Goal: Task Accomplishment & Management: Contribute content

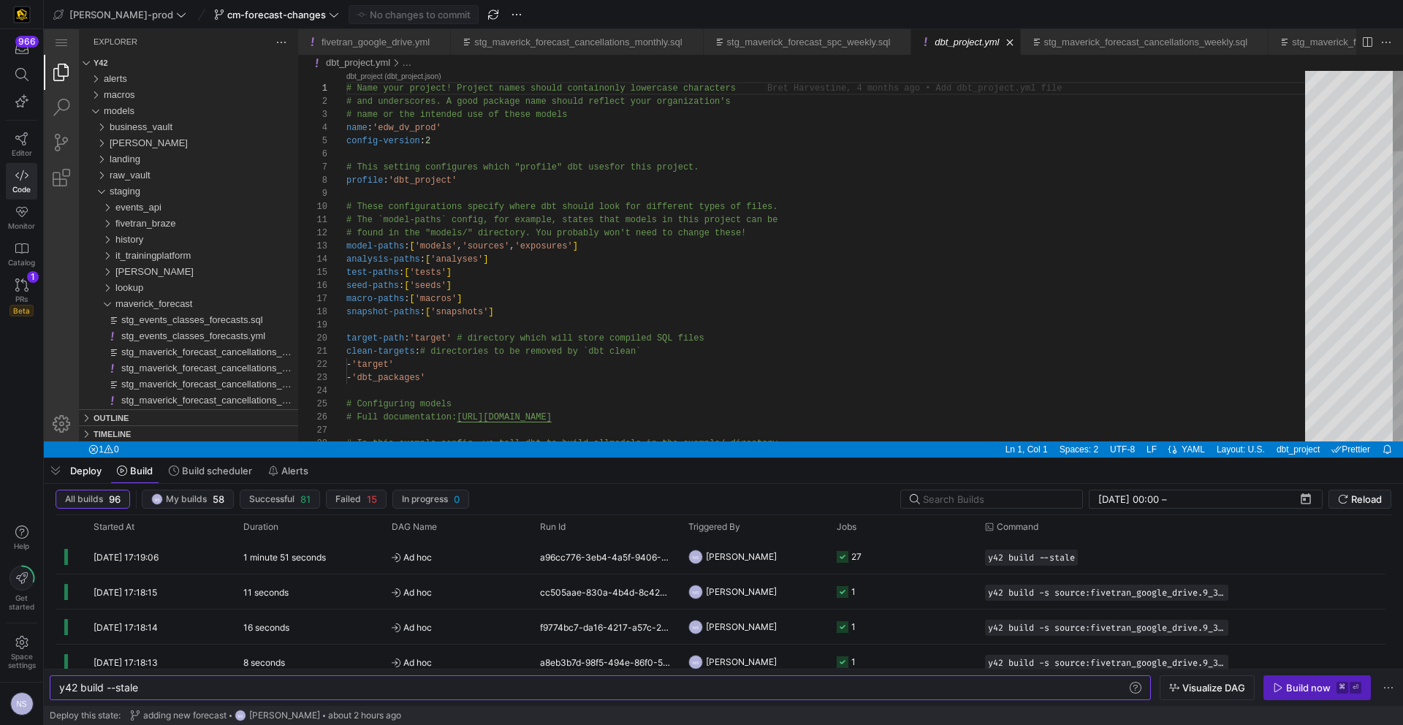
scroll to position [0, 80]
click at [3, 295] on div "966 Editor Code Monitor Catalog PRs Beta 1" at bounding box center [21, 178] width 43 height 299
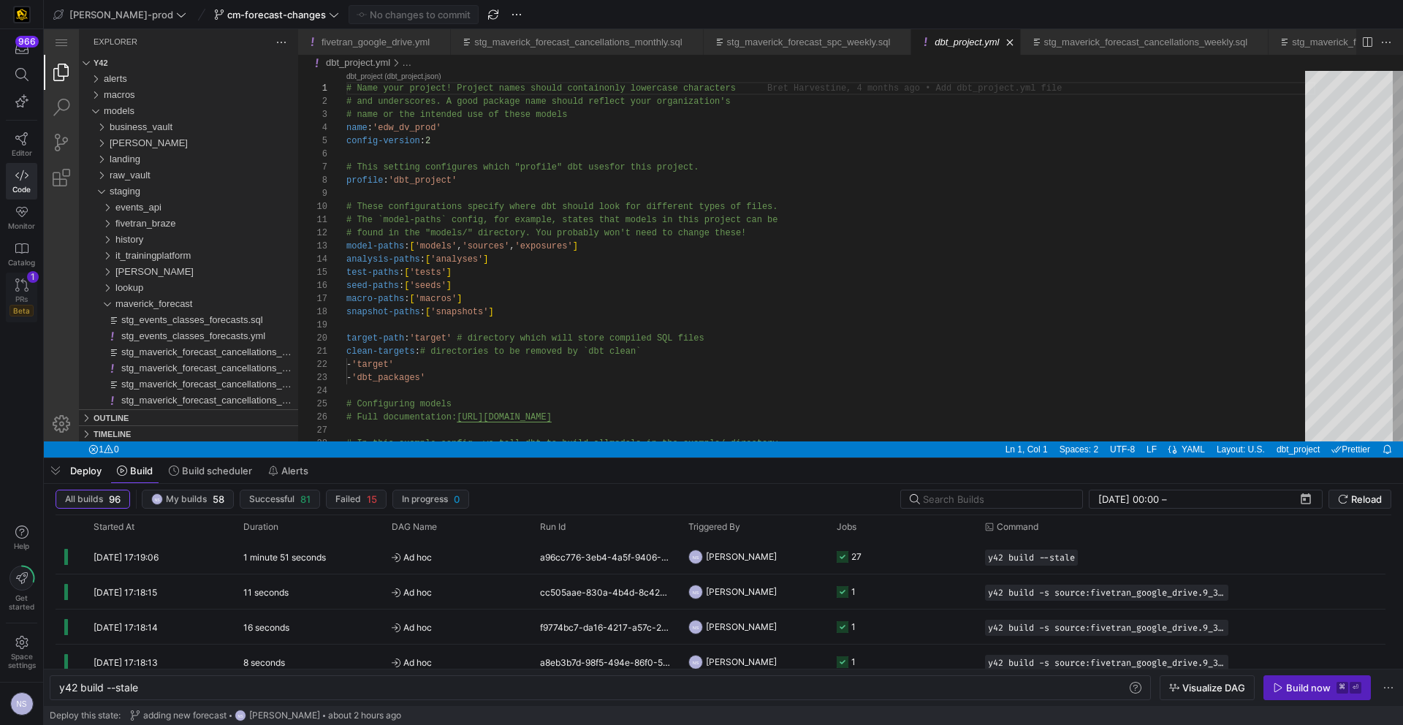
click at [15, 295] on span "PRs" at bounding box center [21, 299] width 12 height 9
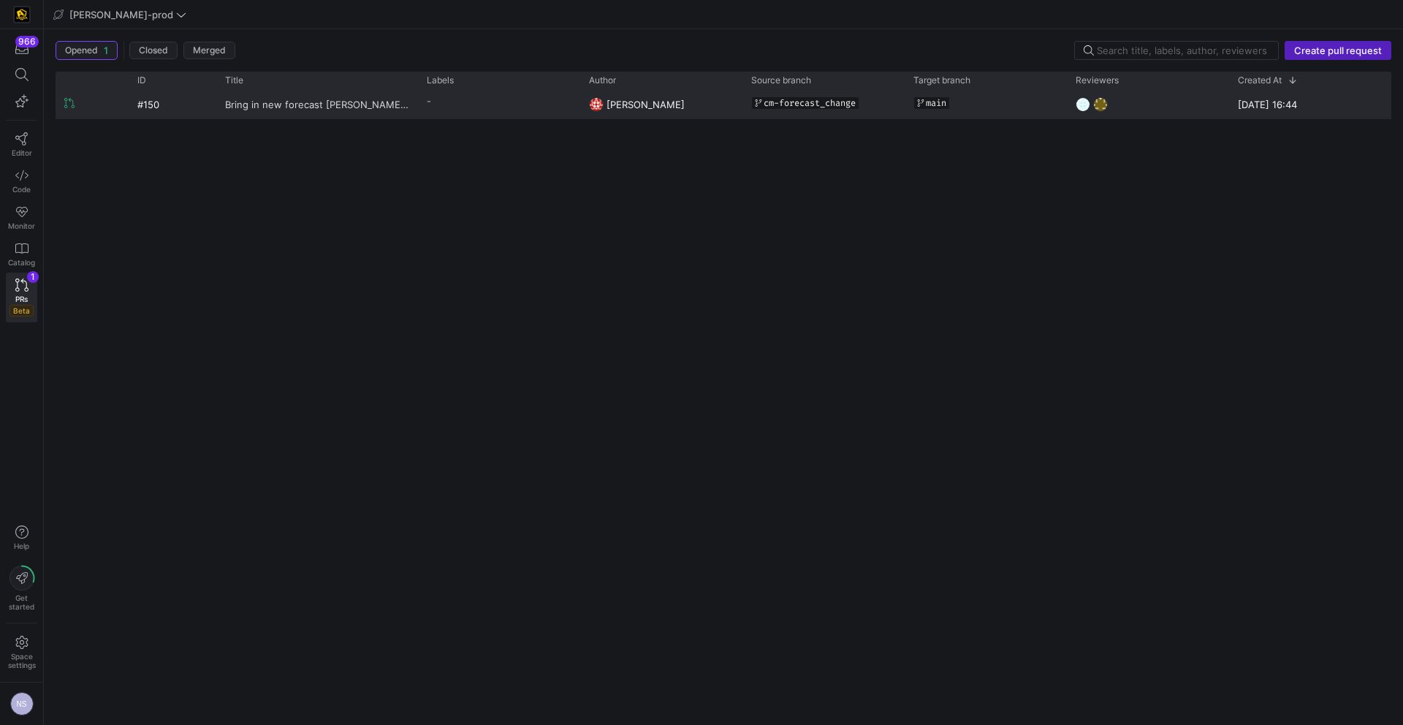
click at [393, 106] on link "Bring in new forecast edw 2.0" at bounding box center [317, 104] width 184 height 27
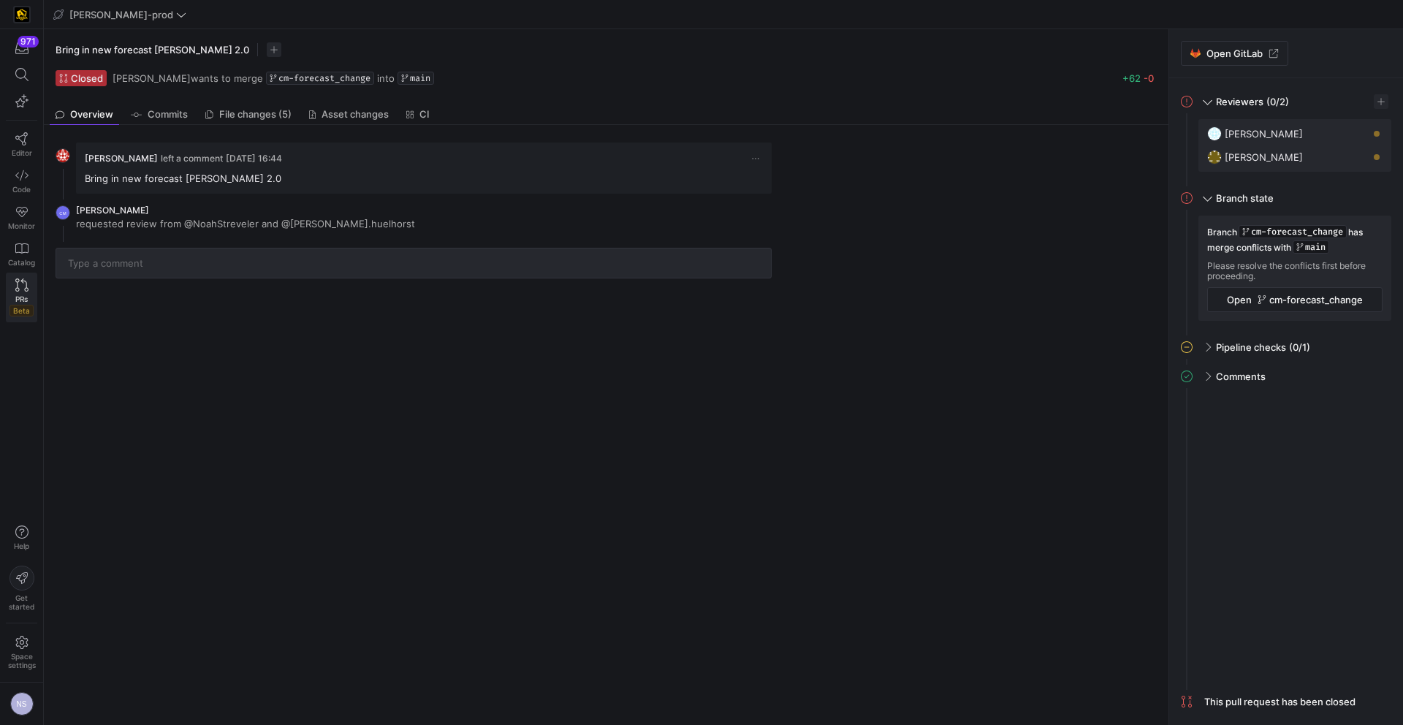
click at [16, 291] on icon at bounding box center [21, 284] width 13 height 13
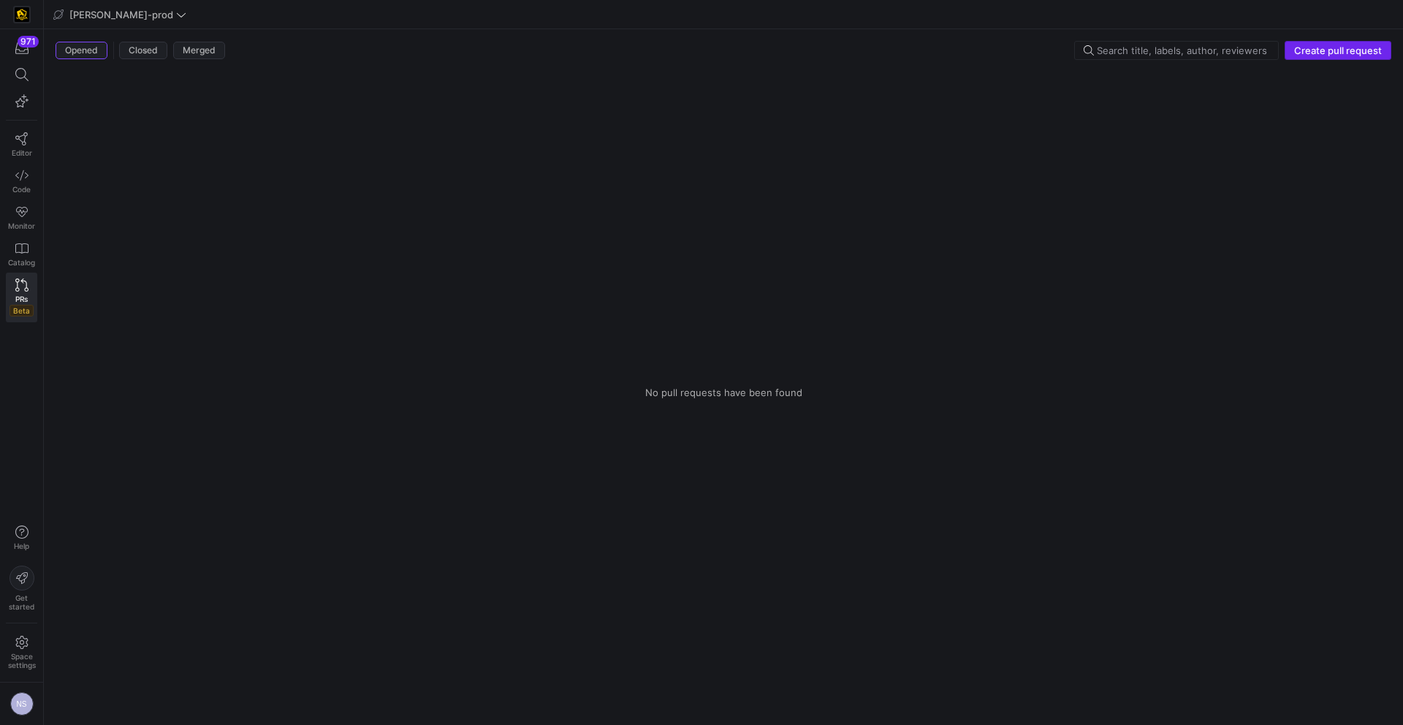
click at [1326, 55] on span "Create pull request" at bounding box center [1338, 51] width 88 height 12
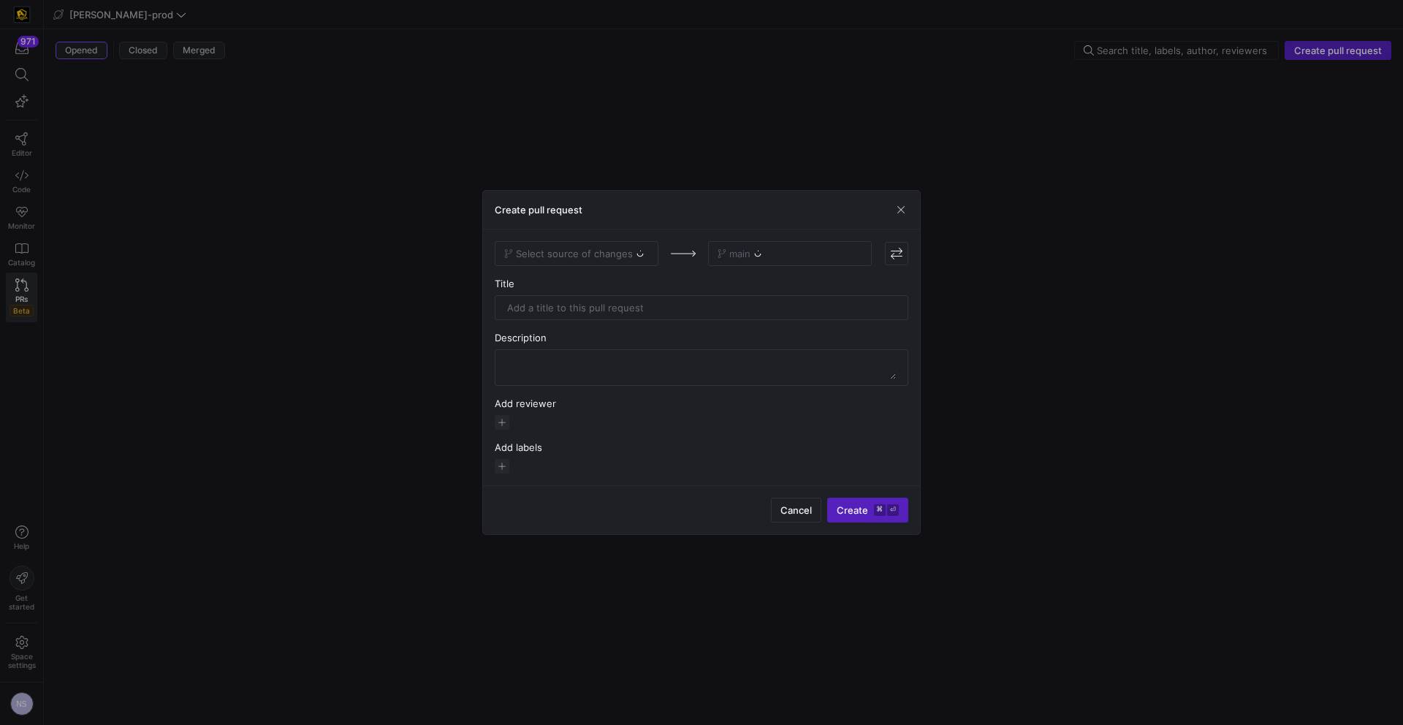
click at [640, 257] on div "Select source of changes" at bounding box center [577, 253] width 164 height 25
click at [637, 254] on span "Select source of changes" at bounding box center [576, 254] width 145 height 12
type input "forec"
click at [623, 278] on div "cm-forecast-changes" at bounding box center [577, 279] width 140 height 12
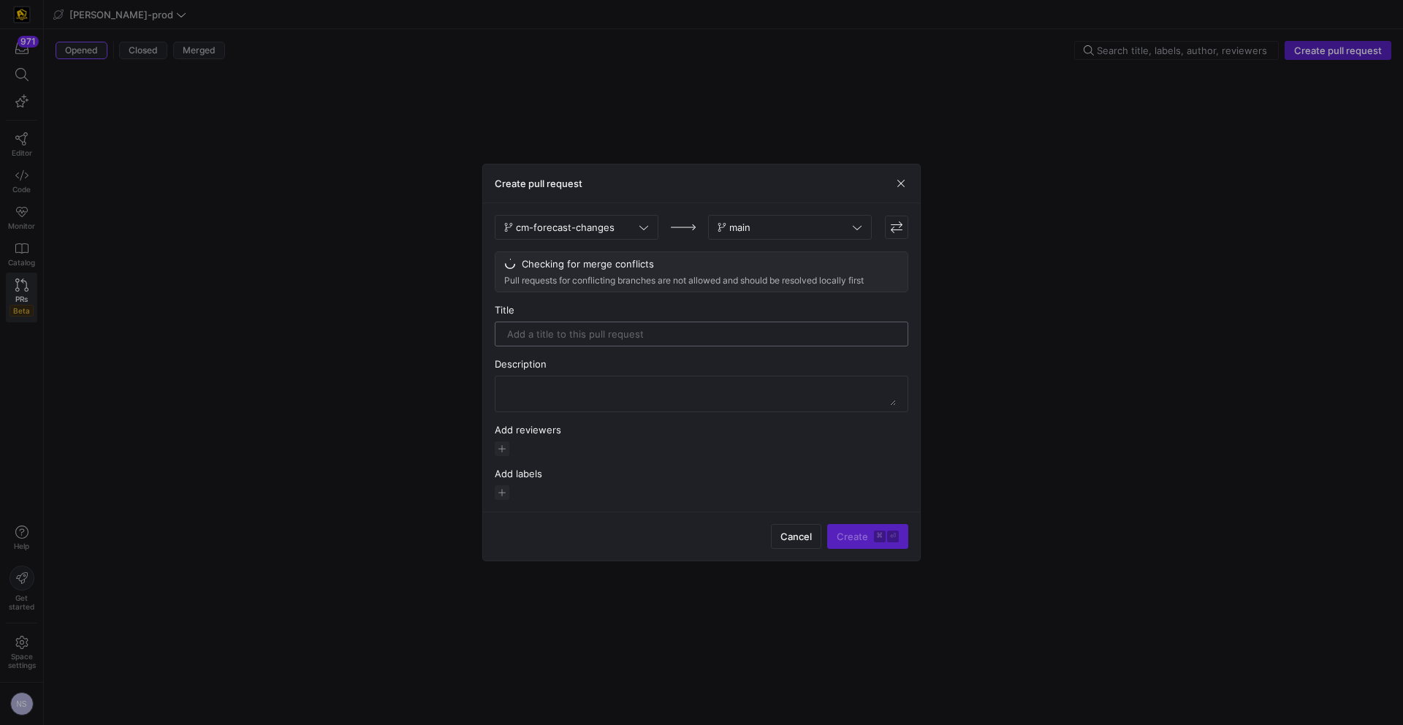
click at [615, 328] on input "text" at bounding box center [701, 334] width 389 height 12
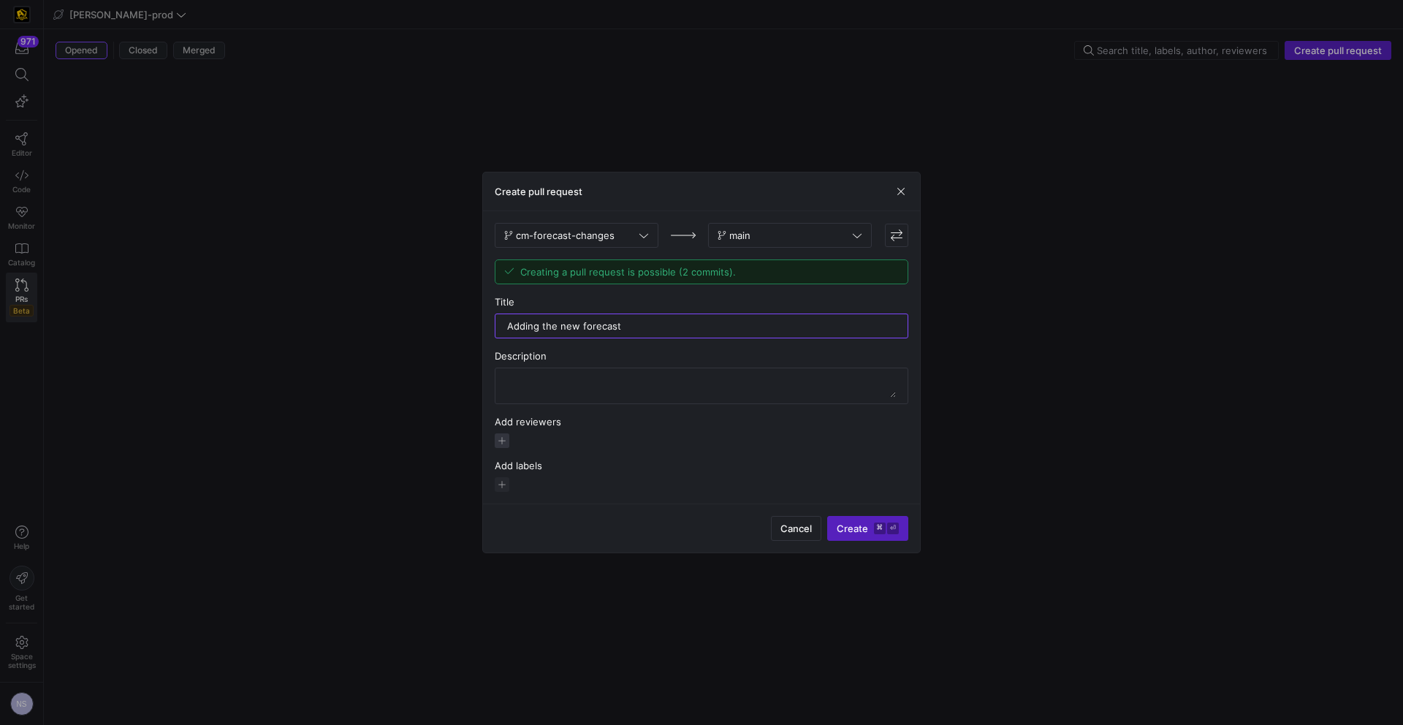
type input "Adding the new forecast"
click at [501, 438] on span "button" at bounding box center [502, 440] width 15 height 15
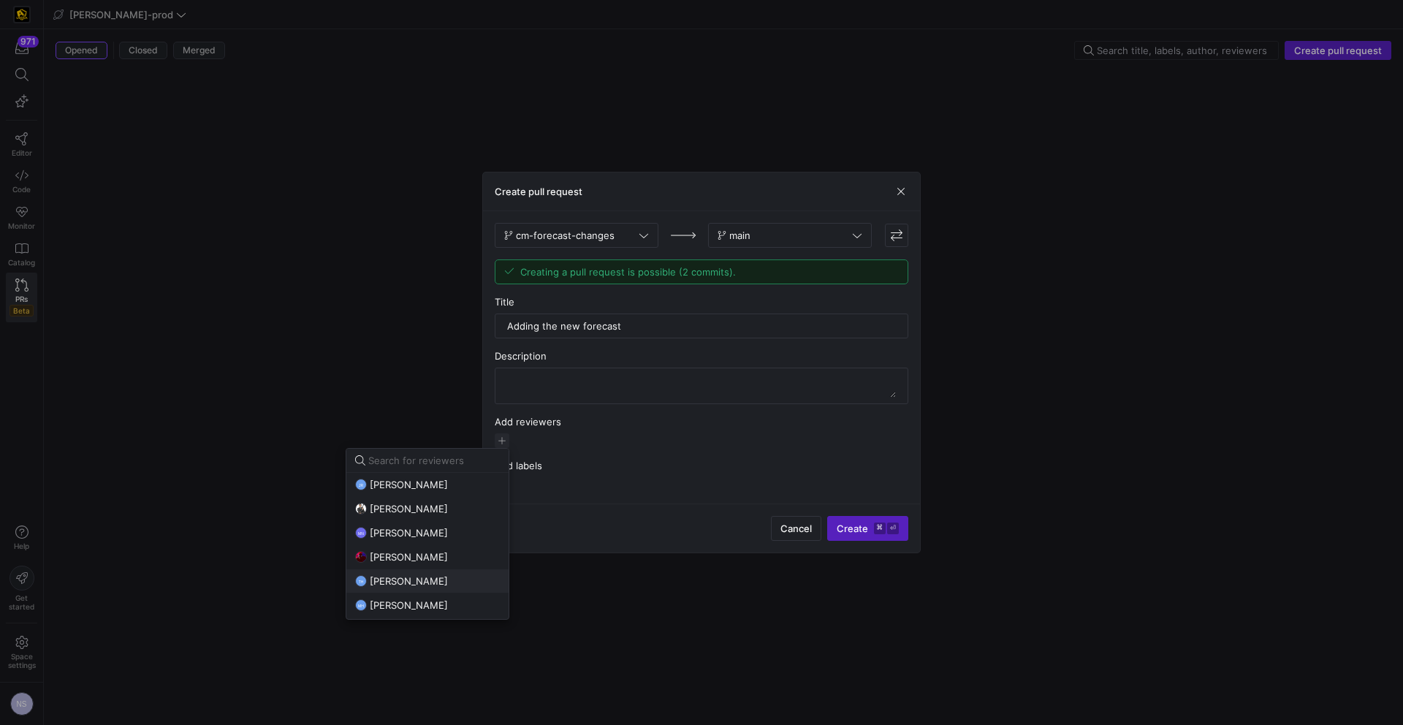
click at [426, 583] on span "[PERSON_NAME]" at bounding box center [409, 581] width 78 height 12
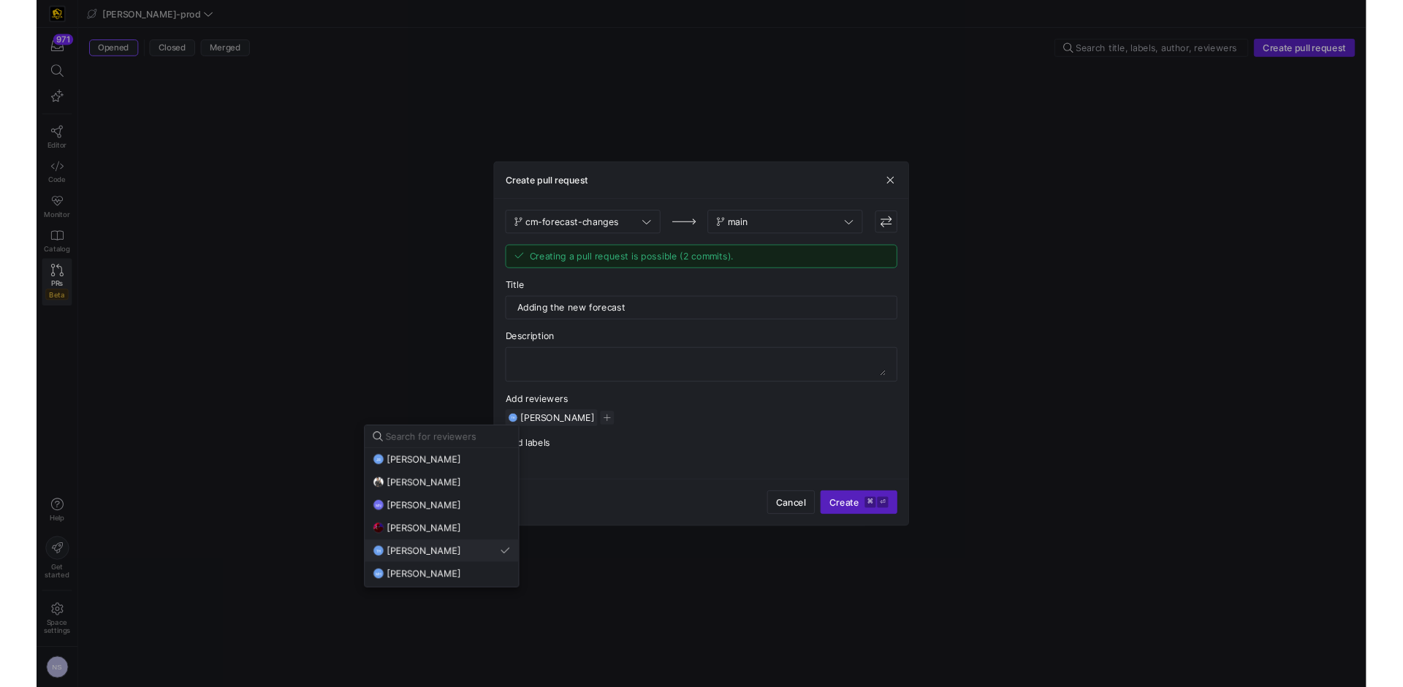
scroll to position [38, 0]
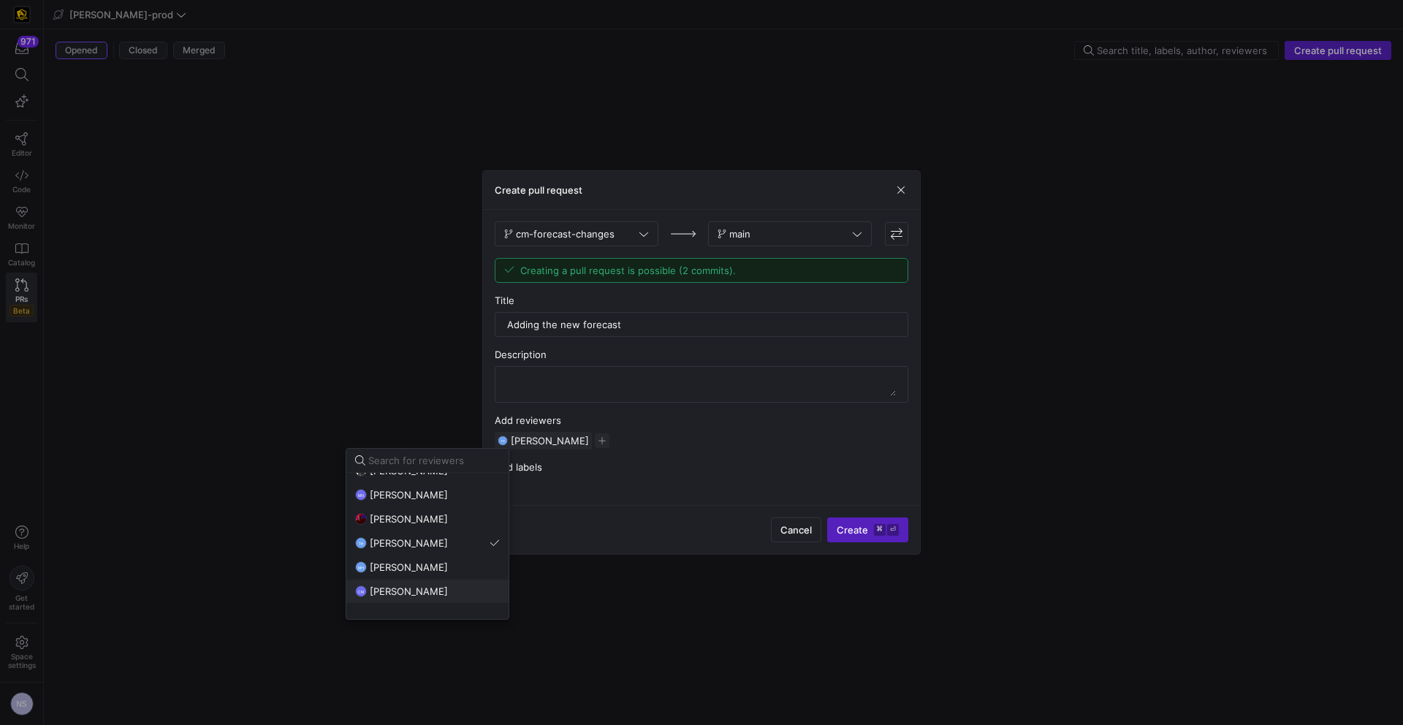
click at [428, 585] on div "CM Caden Miller" at bounding box center [427, 591] width 145 height 12
drag, startPoint x: 871, startPoint y: 515, endPoint x: 865, endPoint y: 524, distance: 11.2
click at [871, 515] on div at bounding box center [701, 362] width 1403 height 725
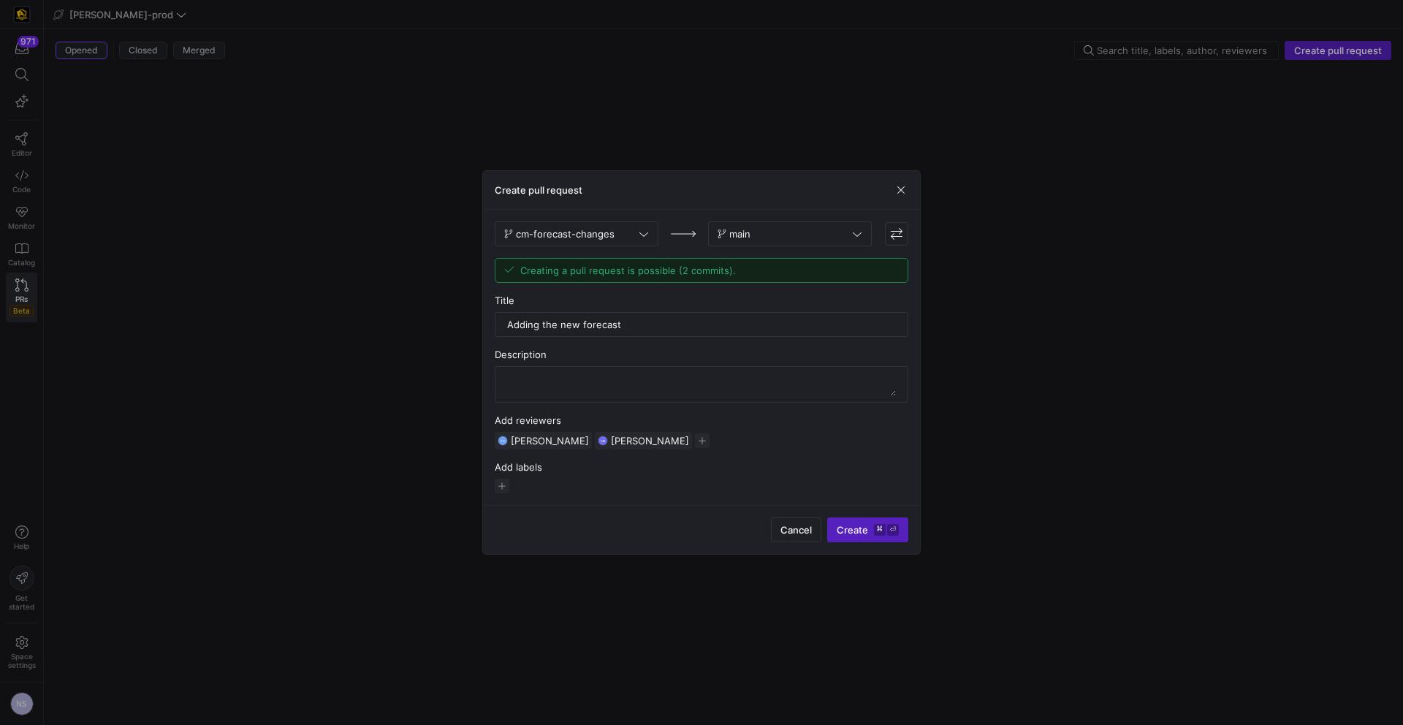
click at [865, 524] on span "Create ⌘ ⏎" at bounding box center [868, 530] width 62 height 12
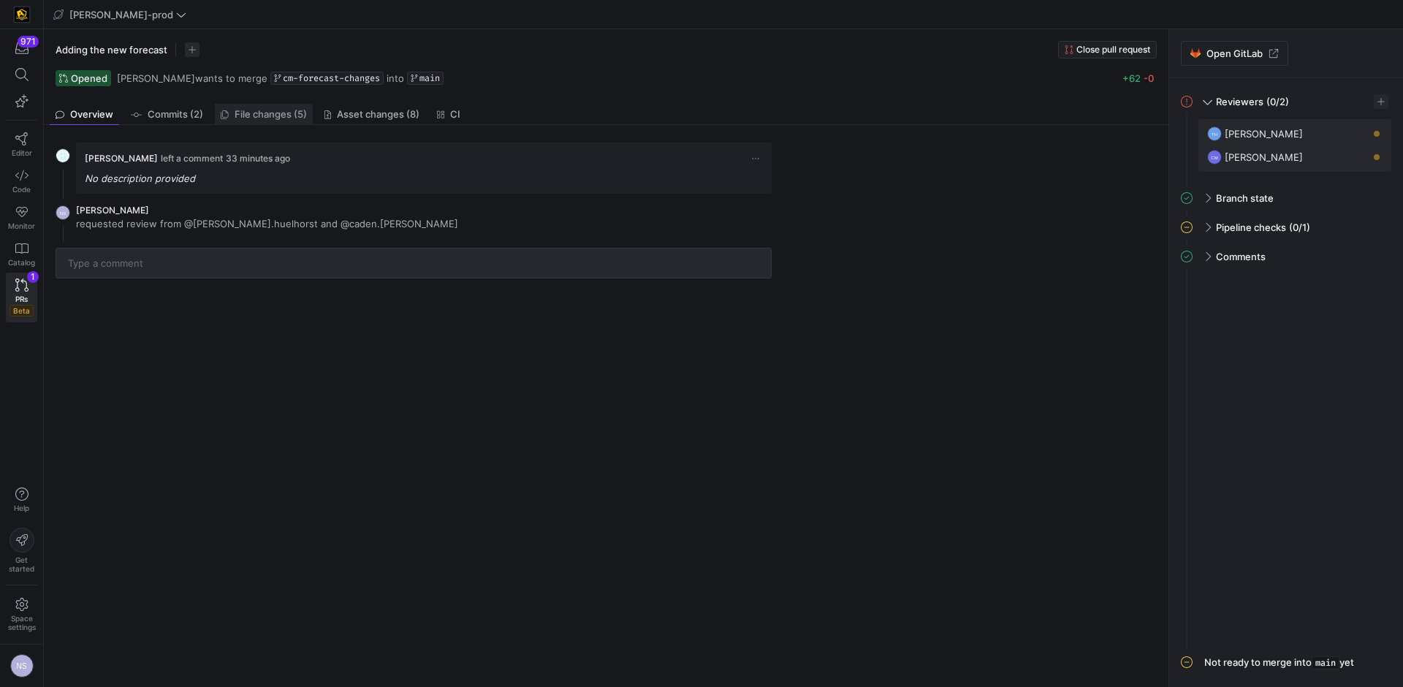
click at [285, 117] on span "File changes (5)" at bounding box center [271, 115] width 72 height 10
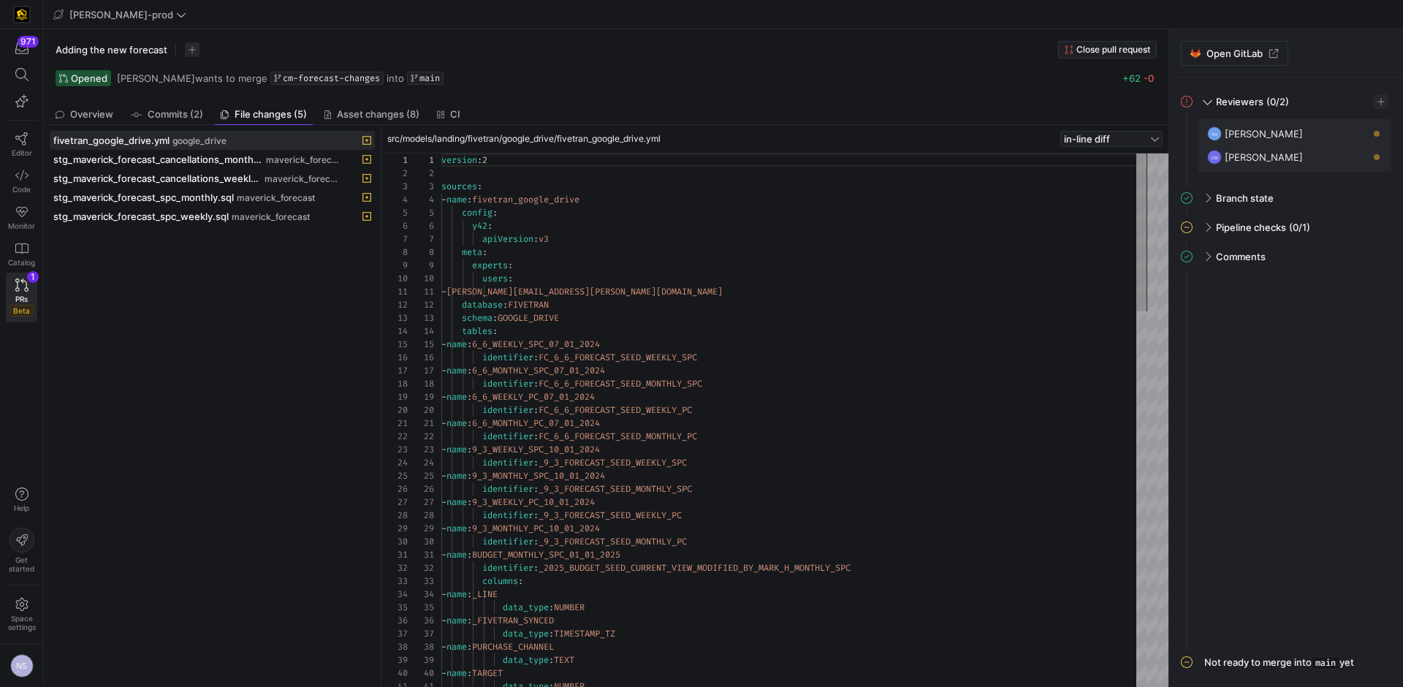
scroll to position [132, 0]
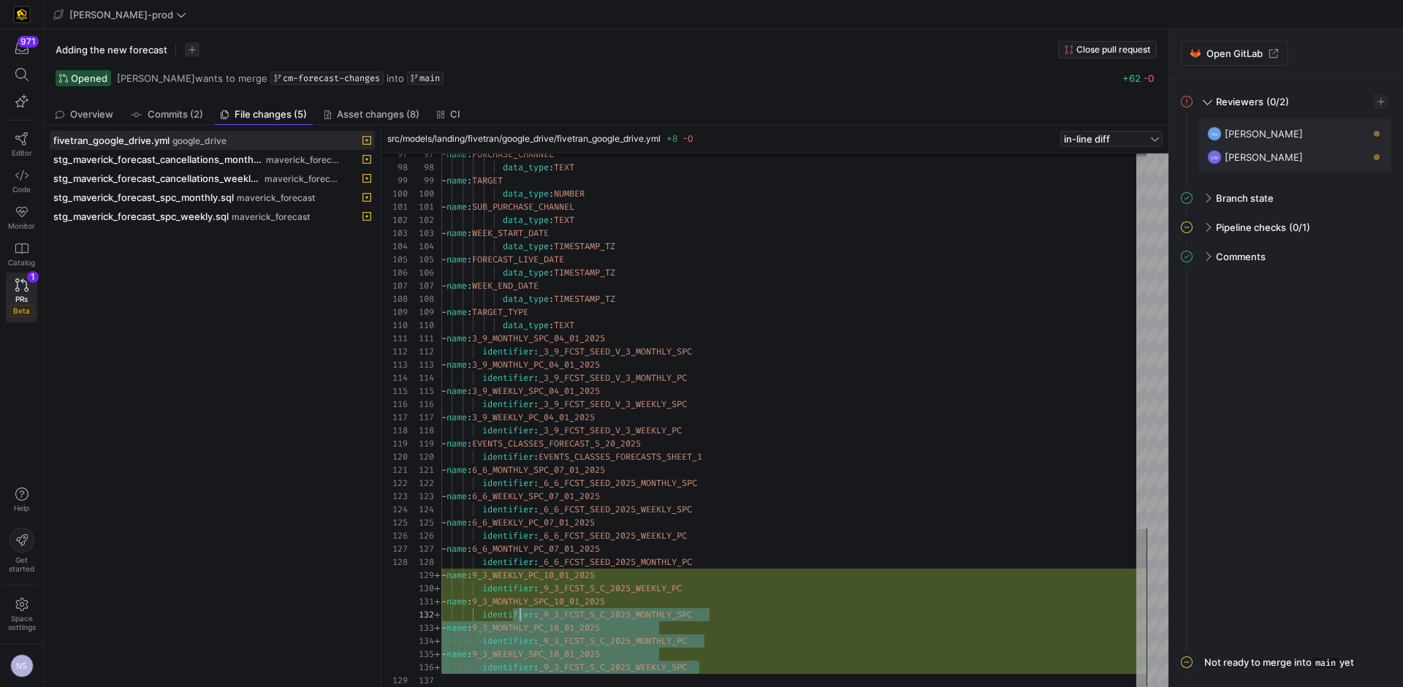
scroll to position [0, 53]
type textarea "- name: 6_6_MONTHLY_SPC_07_01_2025 identifier: _6_6_FCST_SEED_2025_MONTHLY_SPC …"
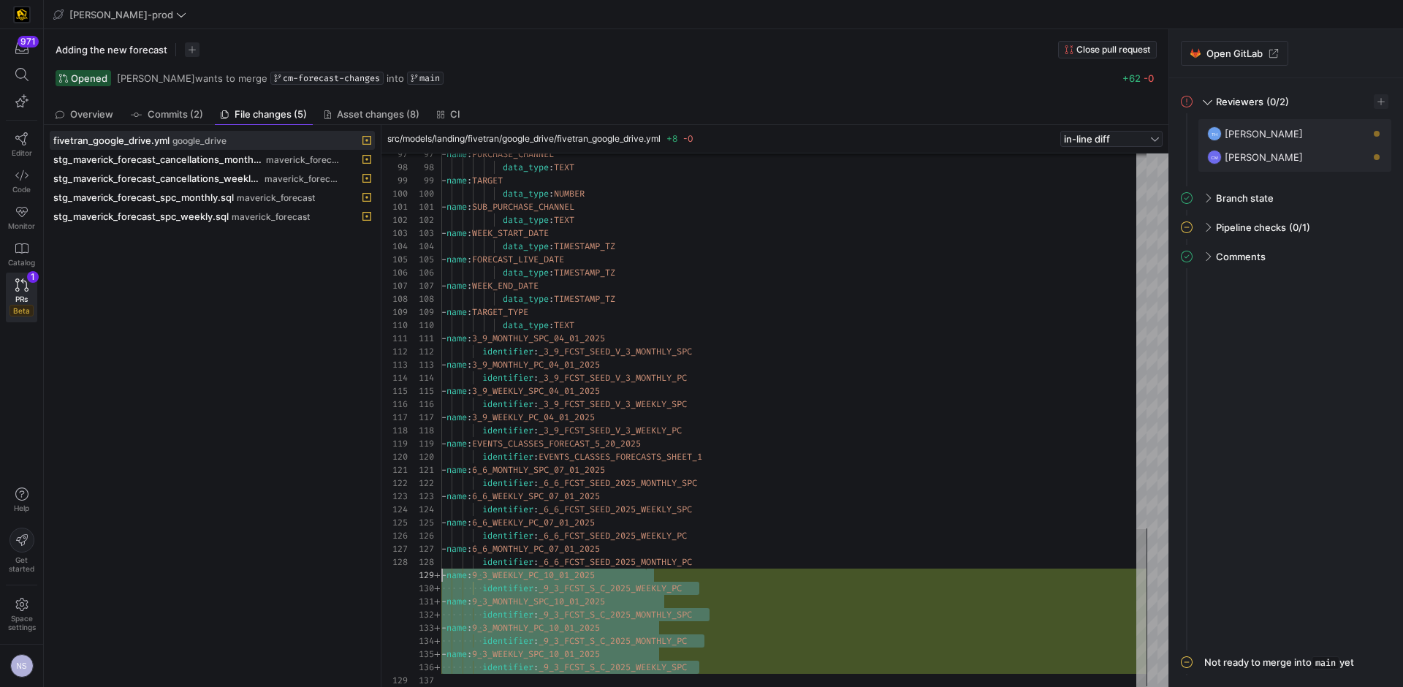
drag, startPoint x: 719, startPoint y: 667, endPoint x: 436, endPoint y: 575, distance: 297.7
click at [192, 151] on span at bounding box center [212, 160] width 324 height 18
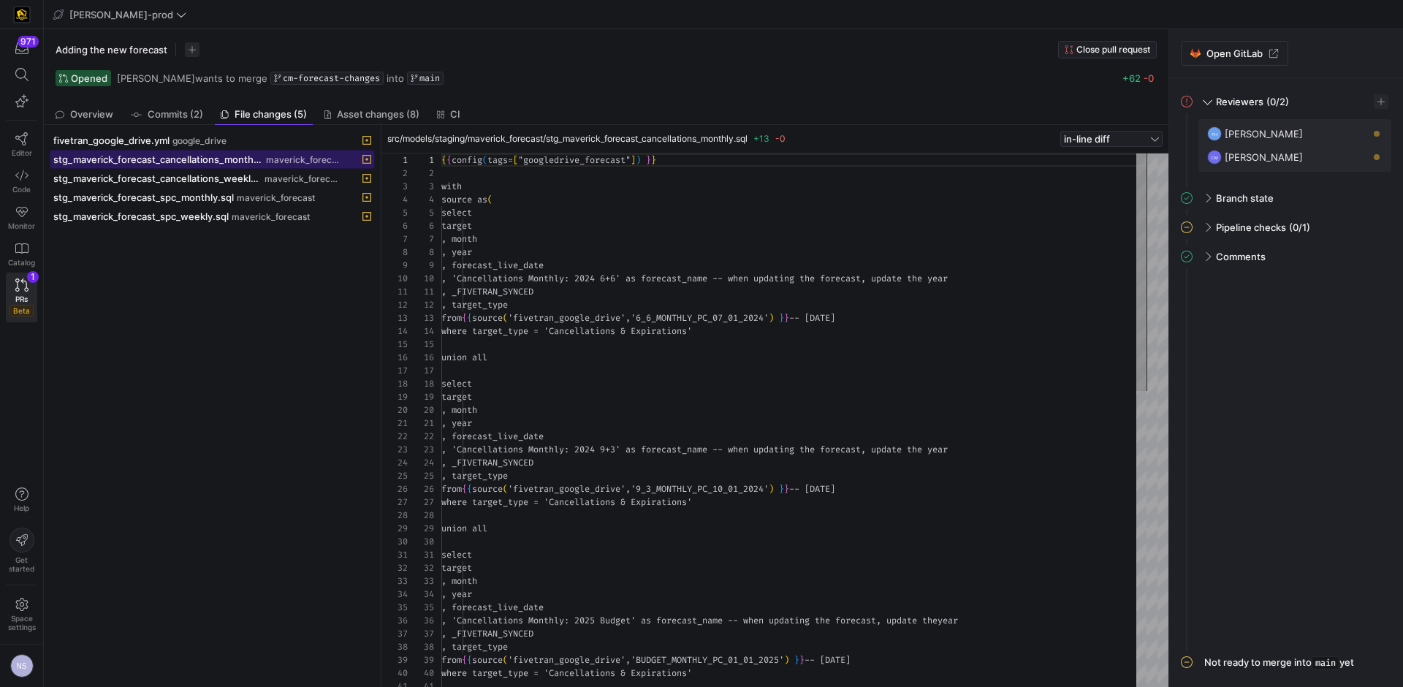
scroll to position [132, 0]
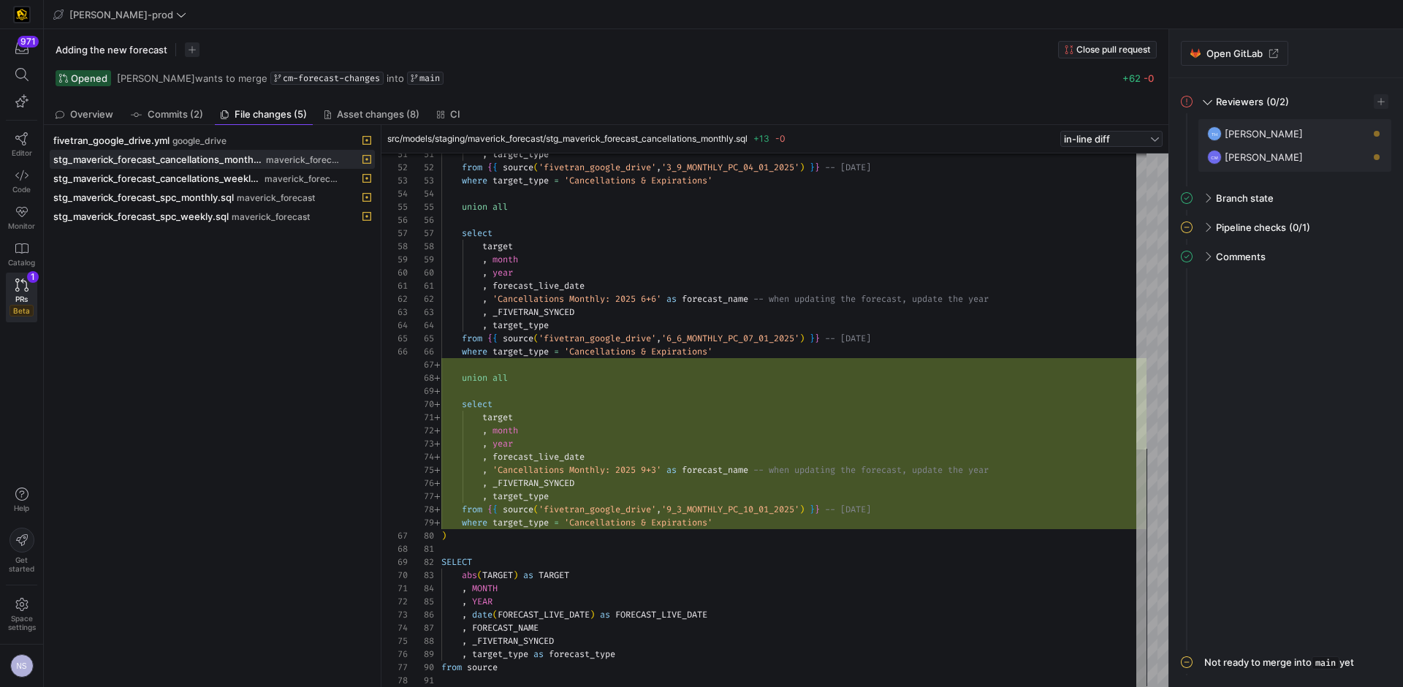
type textarea "target , month , year , forecast_live_date , 'Cancellations Monthly: 2025 9+3' …"
click at [738, 520] on div ", target_type from { { source ( 'fivetran_google_drive' , '3_9_MONTHLY_PC_04_01…" at bounding box center [793, 88] width 705 height 1197
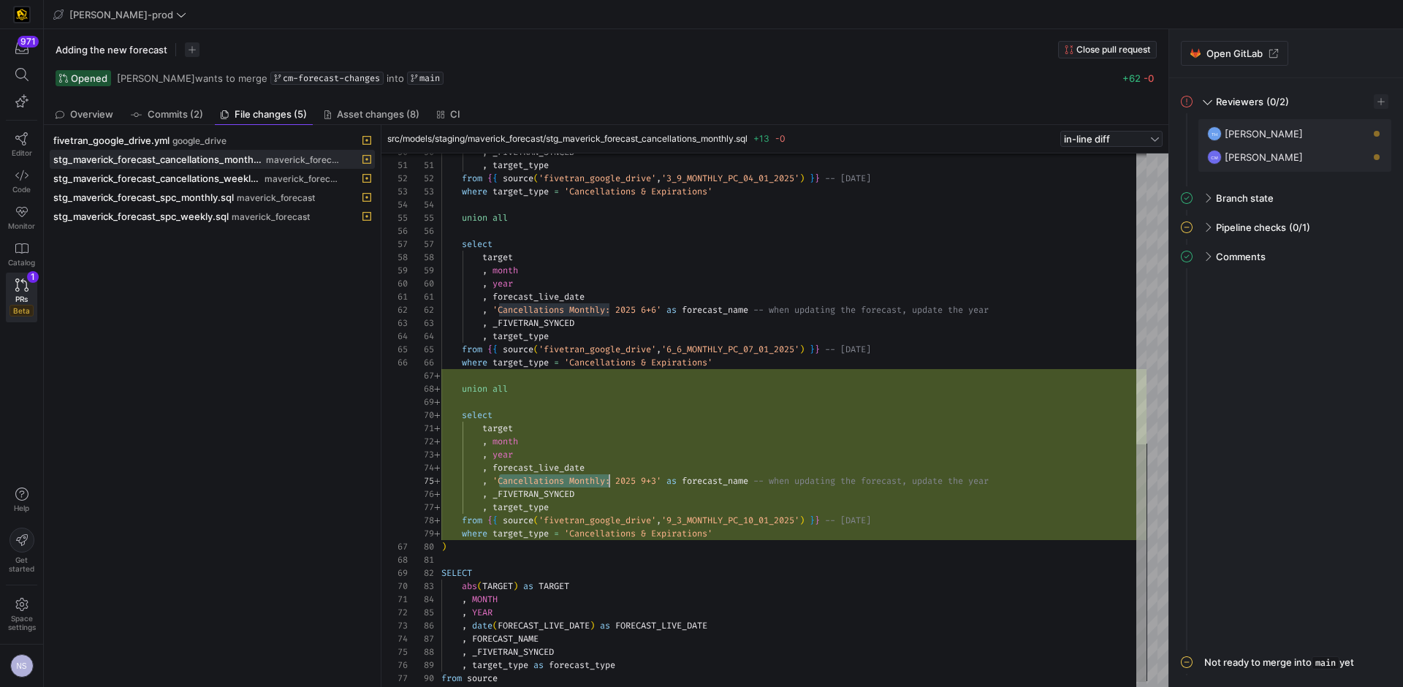
drag, startPoint x: 499, startPoint y: 471, endPoint x: 613, endPoint y: 480, distance: 114.4
click at [613, 480] on div ", target_type from { { source ( 'fivetran_google_drive' , '3_9_MONTHLY_PC_04_01…" at bounding box center [793, 99] width 705 height 1197
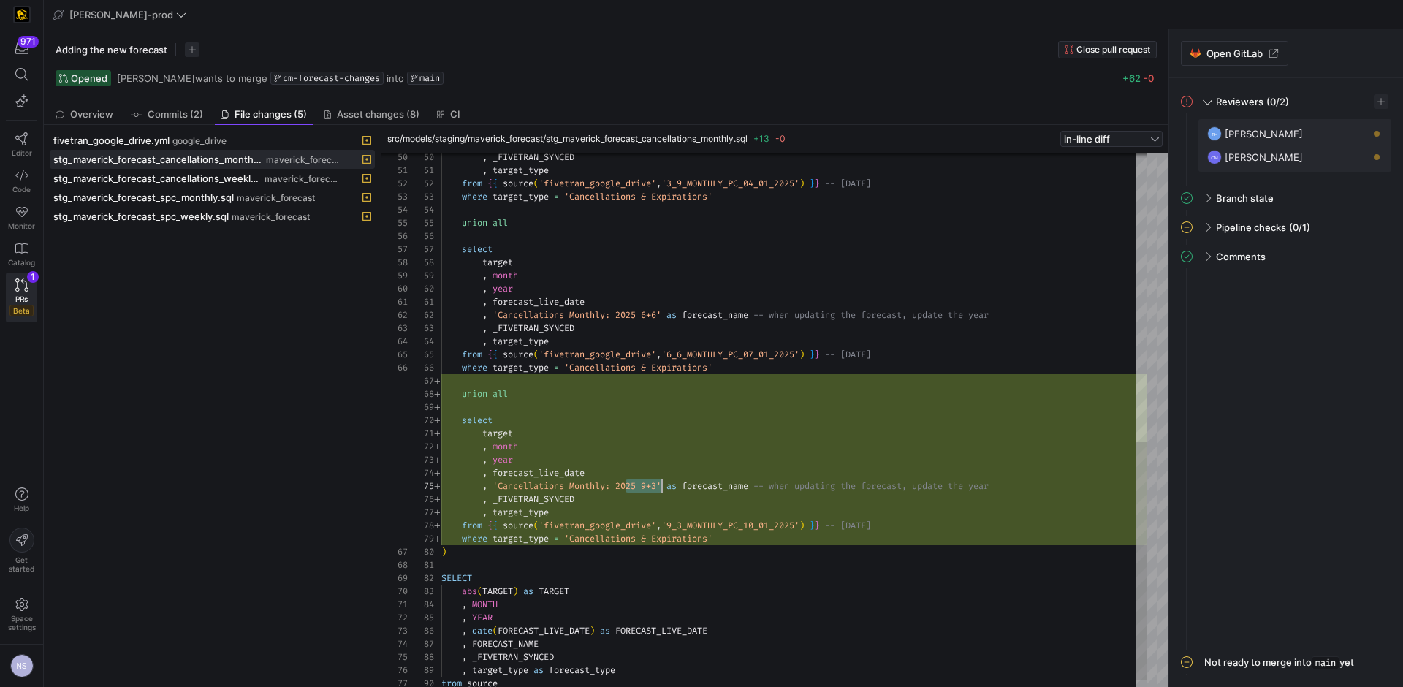
scroll to position [53, 221]
drag, startPoint x: 623, startPoint y: 479, endPoint x: 664, endPoint y: 482, distance: 40.3
click at [664, 482] on div ", target_type from { { source ( 'fivetran_google_drive' , '3_9_MONTHLY_PC_04_01…" at bounding box center [793, 104] width 705 height 1197
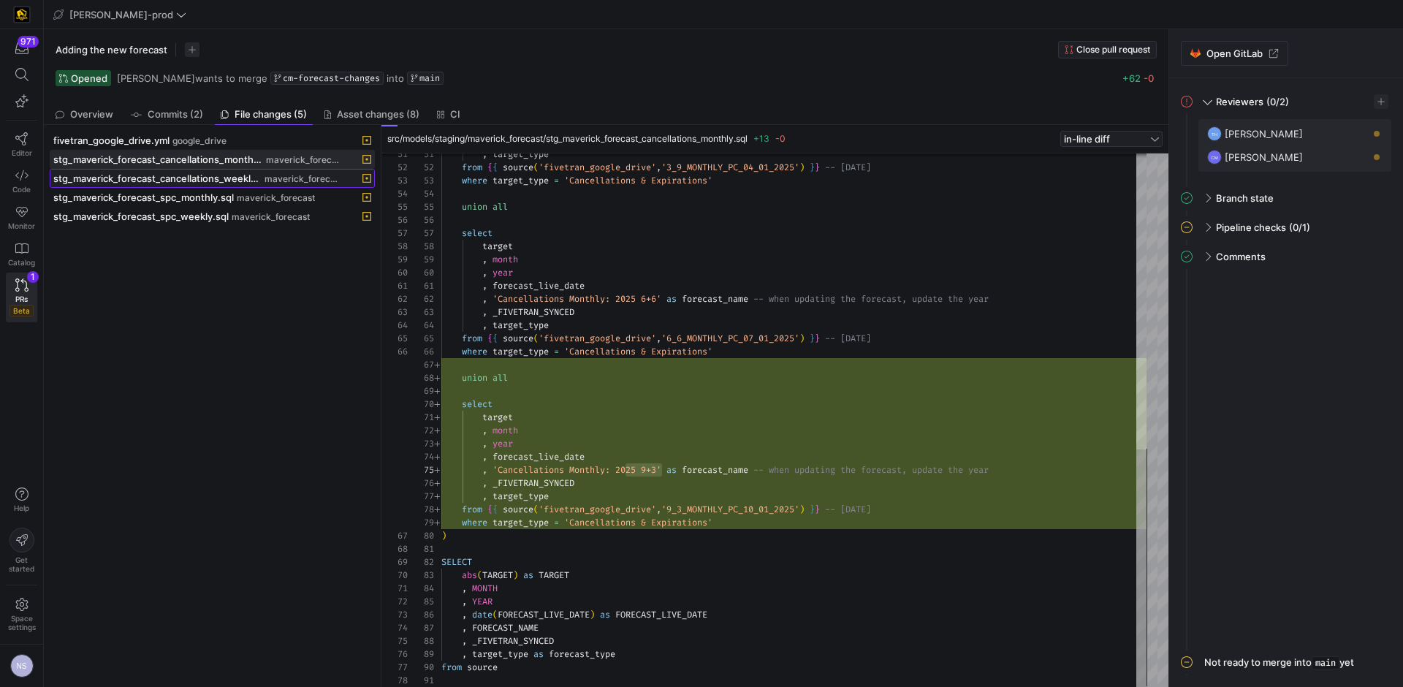
click at [231, 181] on span "stg_maverick_forecast_cancellations_weekly.sql" at bounding box center [157, 178] width 208 height 12
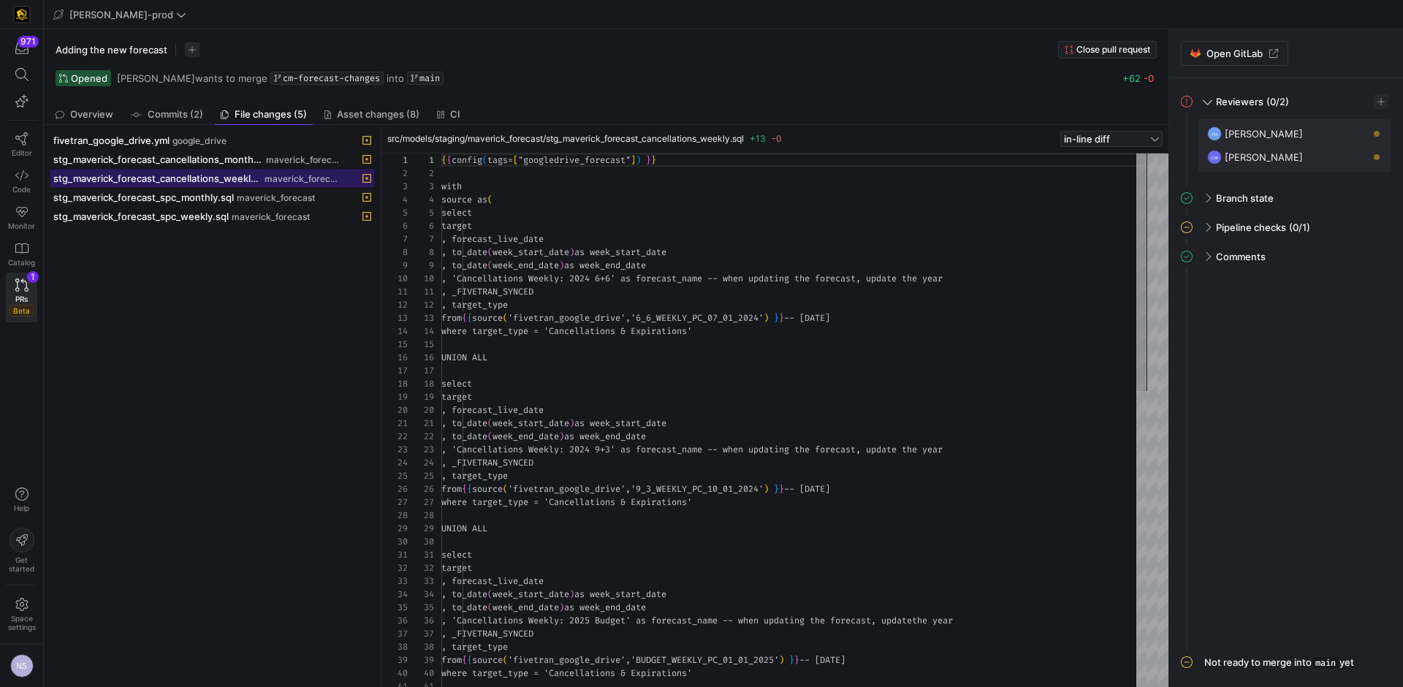
scroll to position [132, 0]
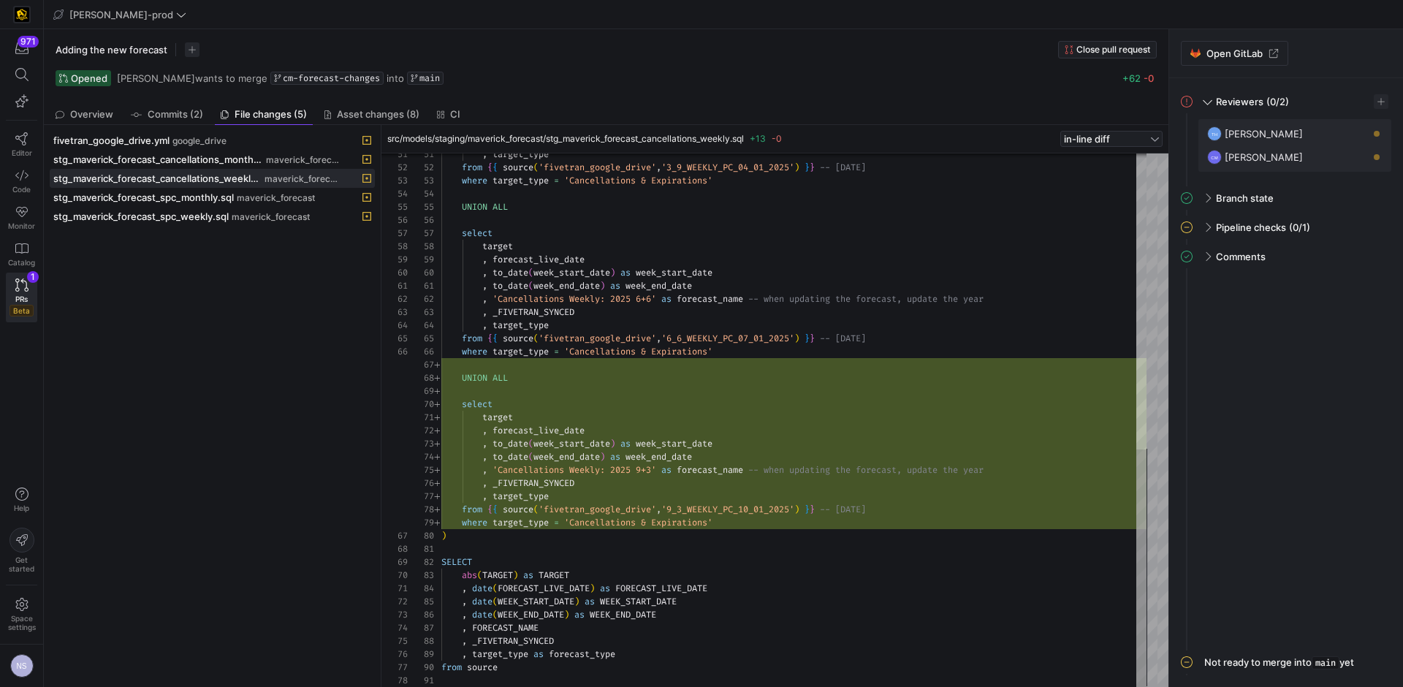
type textarea "target , forecast_live_date , to_date(week_start_date) as week_start_date , to_…"
drag, startPoint x: 640, startPoint y: 473, endPoint x: 499, endPoint y: 471, distance: 141.1
click at [498, 471] on div ", target_type from { { source ( 'fivetran_google_drive' , '3_9_WEEKLY_PC_04_01_…" at bounding box center [793, 88] width 705 height 1197
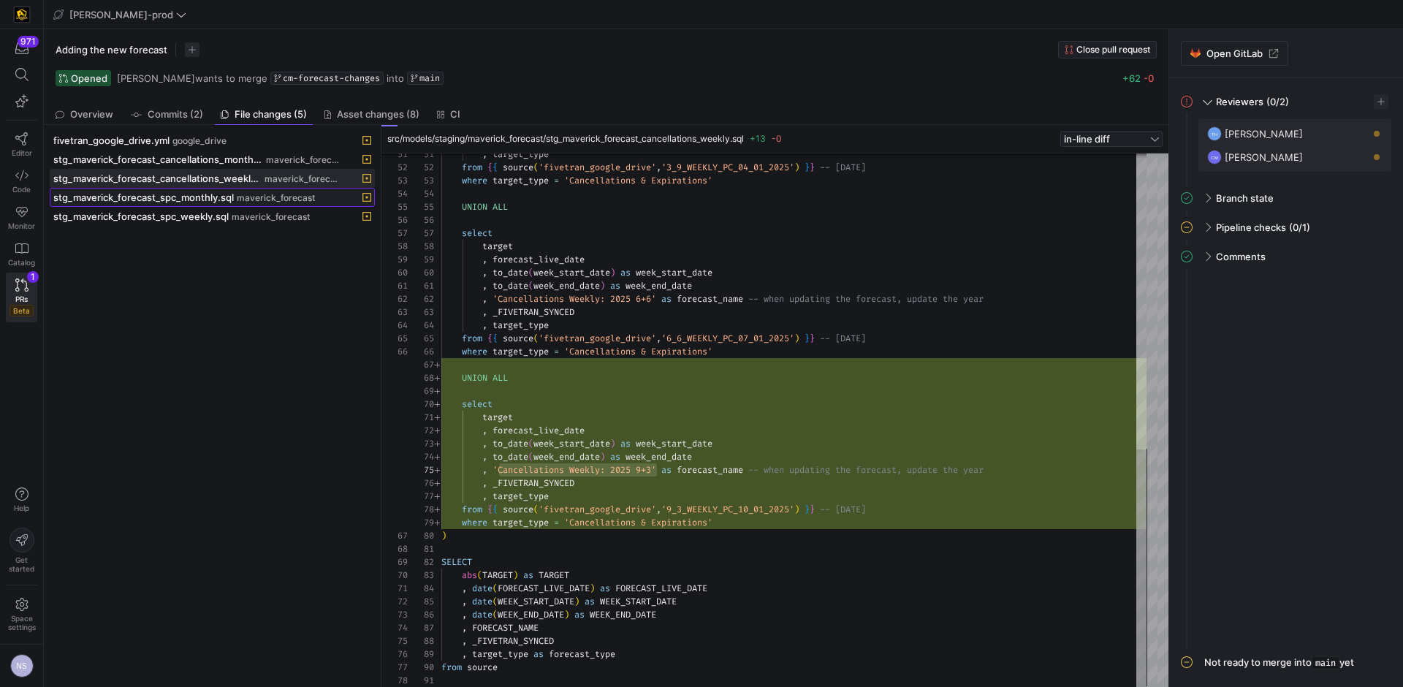
click at [249, 194] on span "maverick_forecast" at bounding box center [276, 198] width 78 height 10
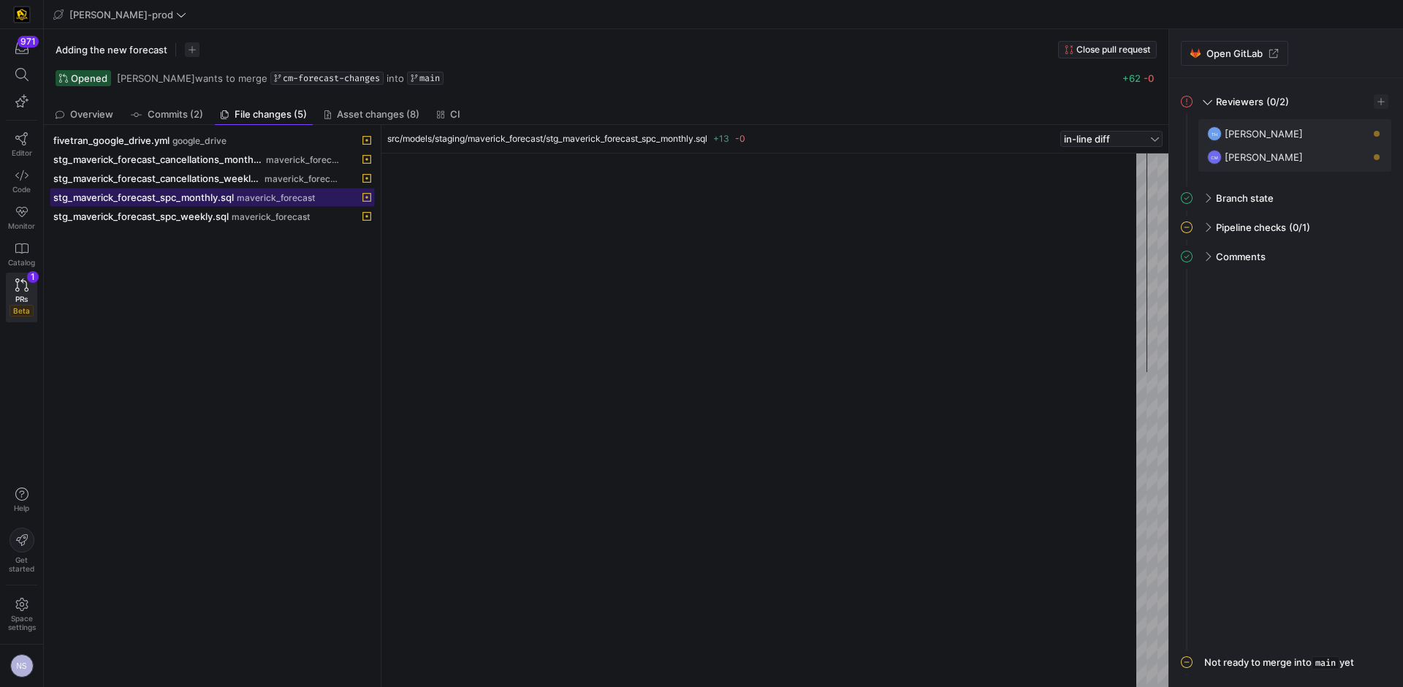
scroll to position [132, 0]
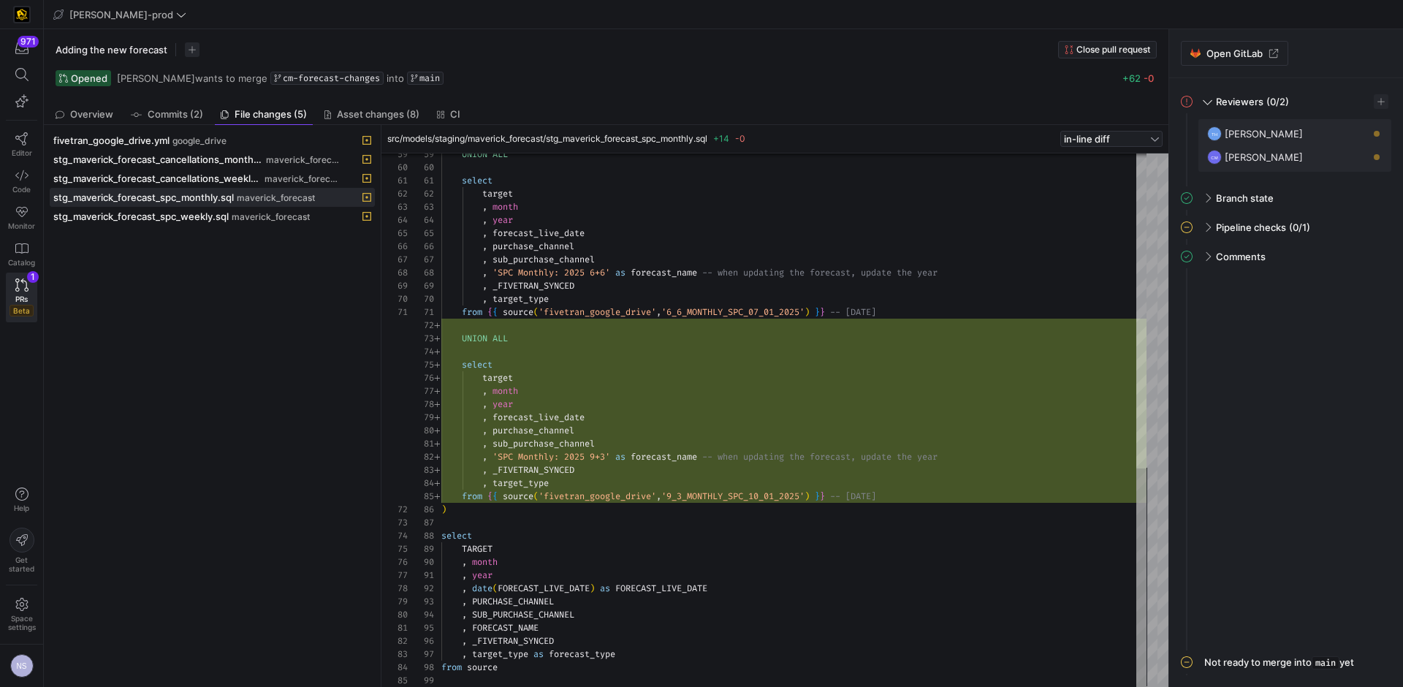
type textarea ", sub_purchase_channel , 'SPC Monthly: 2025 9+3' as forecast_name -- when updat…"
drag, startPoint x: 498, startPoint y: 458, endPoint x: 601, endPoint y: 457, distance: 103.1
click at [601, 457] on div "UNION ALL select target , month , year , forecast_live_date , purchase_channel …" at bounding box center [793, 36] width 705 height 1303
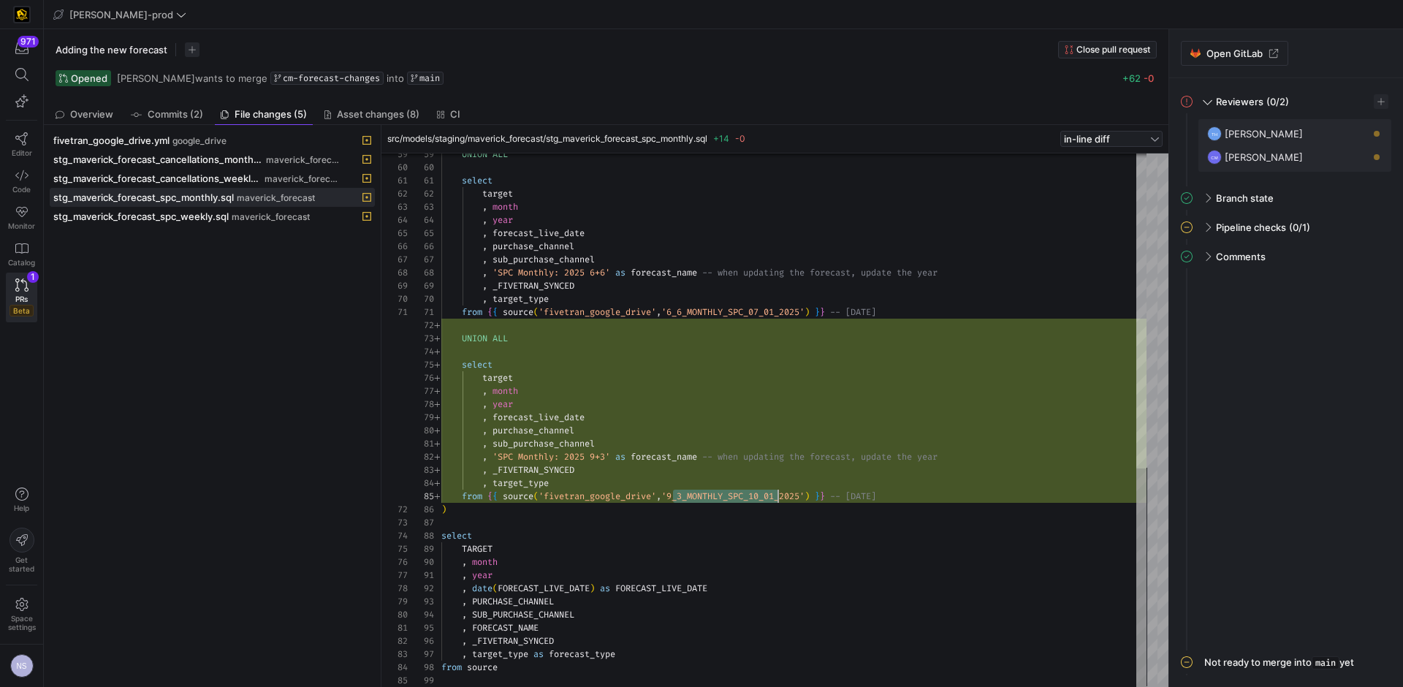
drag, startPoint x: 674, startPoint y: 496, endPoint x: 713, endPoint y: 494, distance: 39.5
click at [780, 499] on div "UNION ALL select target , month , year , forecast_live_date , purchase_channel …" at bounding box center [793, 36] width 705 height 1303
click at [237, 220] on span "maverick_forecast" at bounding box center [271, 217] width 78 height 10
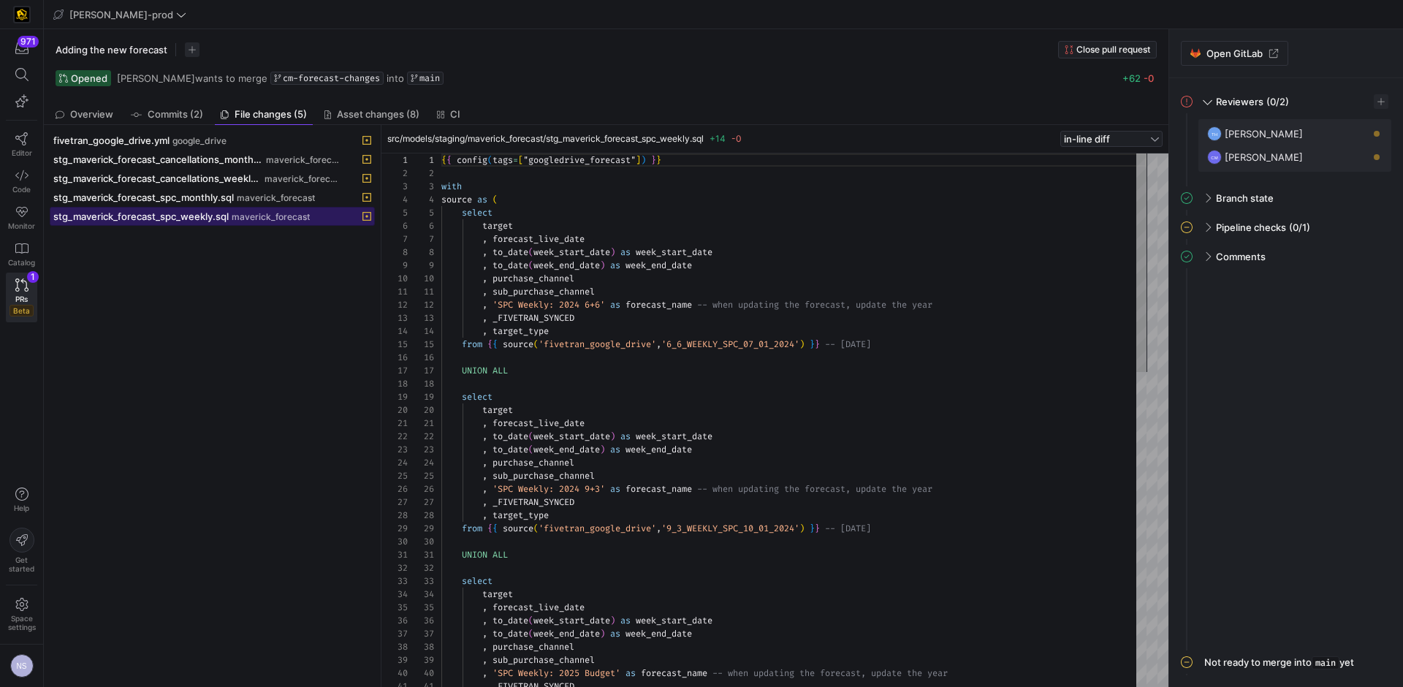
scroll to position [132, 0]
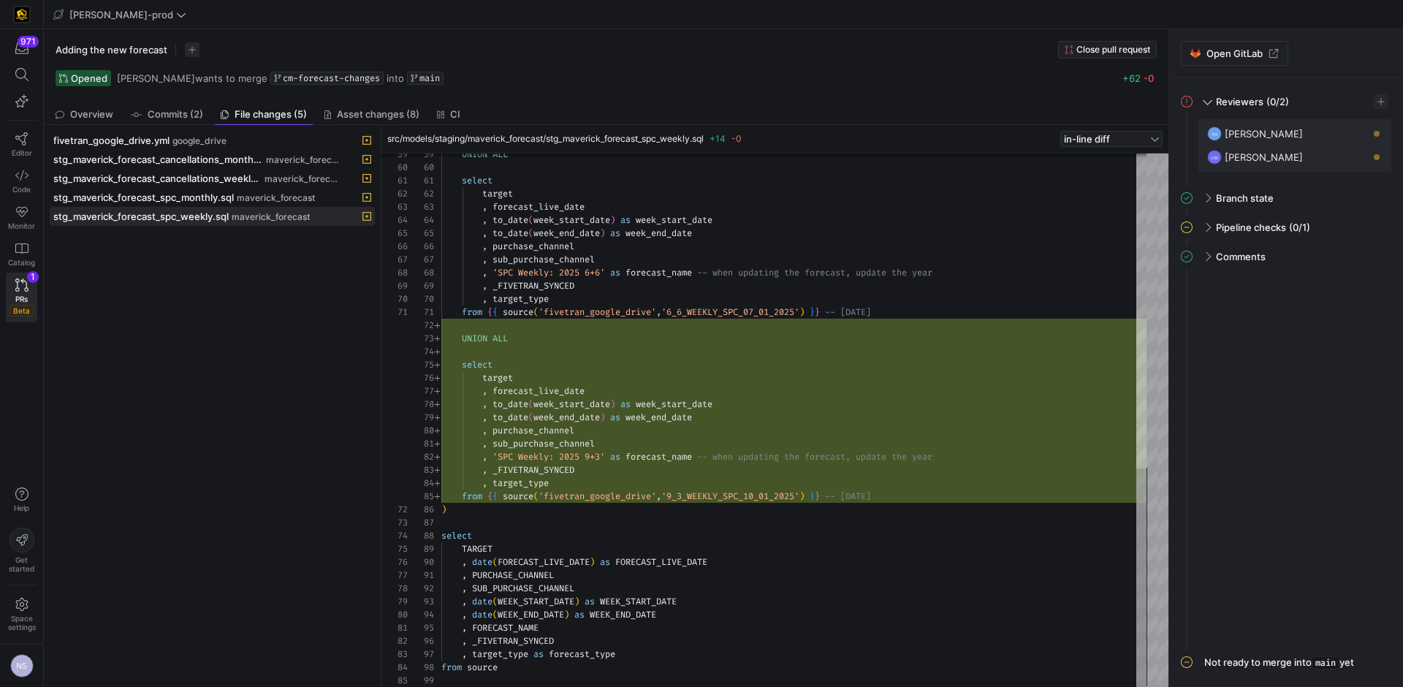
type textarea ", sub_purchase_channel , 'SPC Weekly: 2025 9+3' as forecast_name -- when updati…"
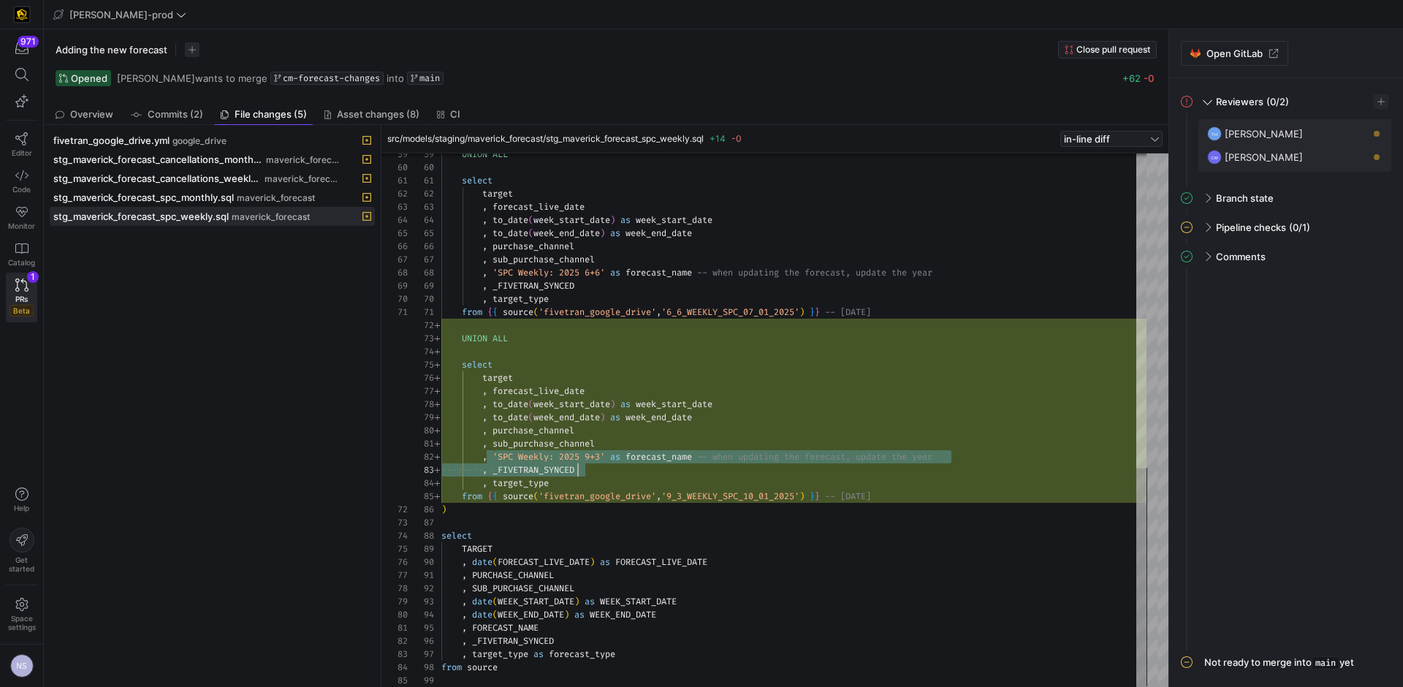
scroll to position [13, 163]
drag, startPoint x: 496, startPoint y: 454, endPoint x: 607, endPoint y: 459, distance: 110.5
click at [607, 459] on div "UNION ALL select target , forecast_live_date , to_date ( week_start_date ) as w…" at bounding box center [793, 36] width 705 height 1303
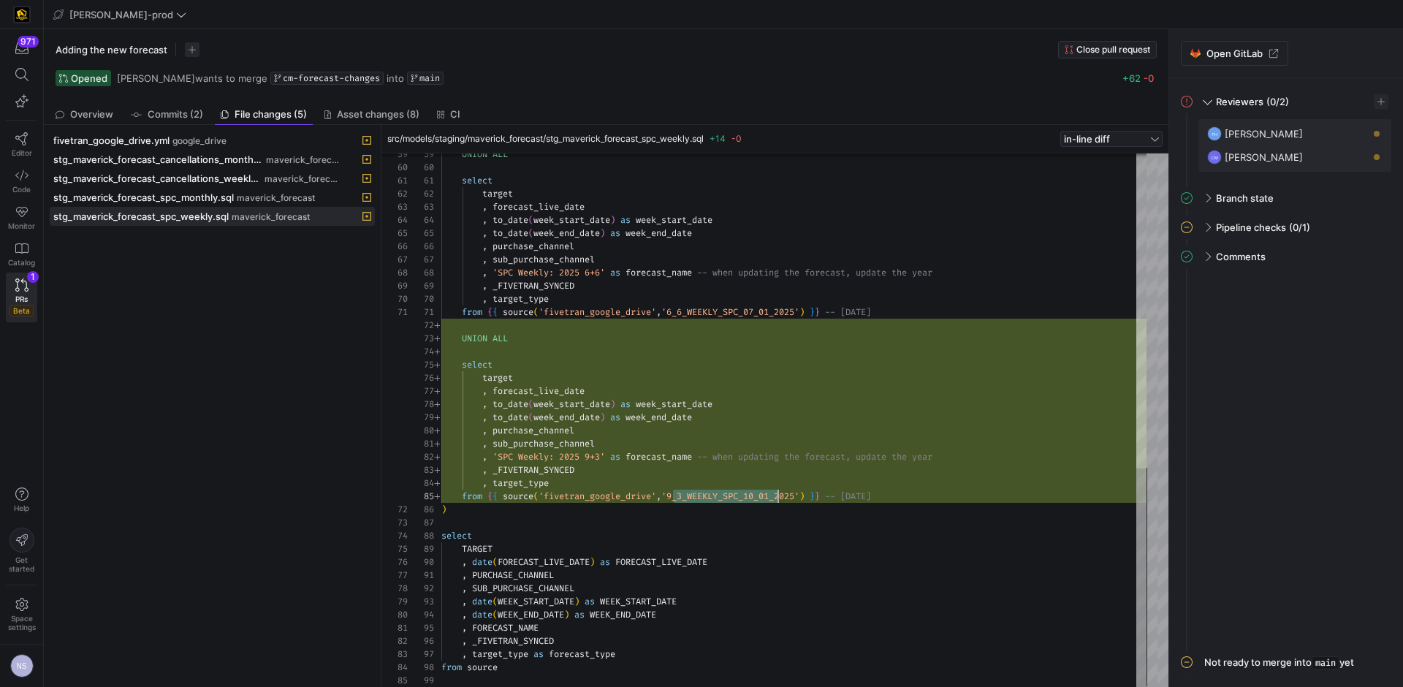
scroll to position [53, 337]
drag, startPoint x: 671, startPoint y: 501, endPoint x: 778, endPoint y: 492, distance: 107.9
click at [778, 492] on div "UNION ALL select target , forecast_live_date , to_date ( week_start_date ) as w…" at bounding box center [793, 36] width 705 height 1303
click at [228, 197] on span "stg_maverick_forecast_spc_monthly.sql" at bounding box center [143, 198] width 181 height 12
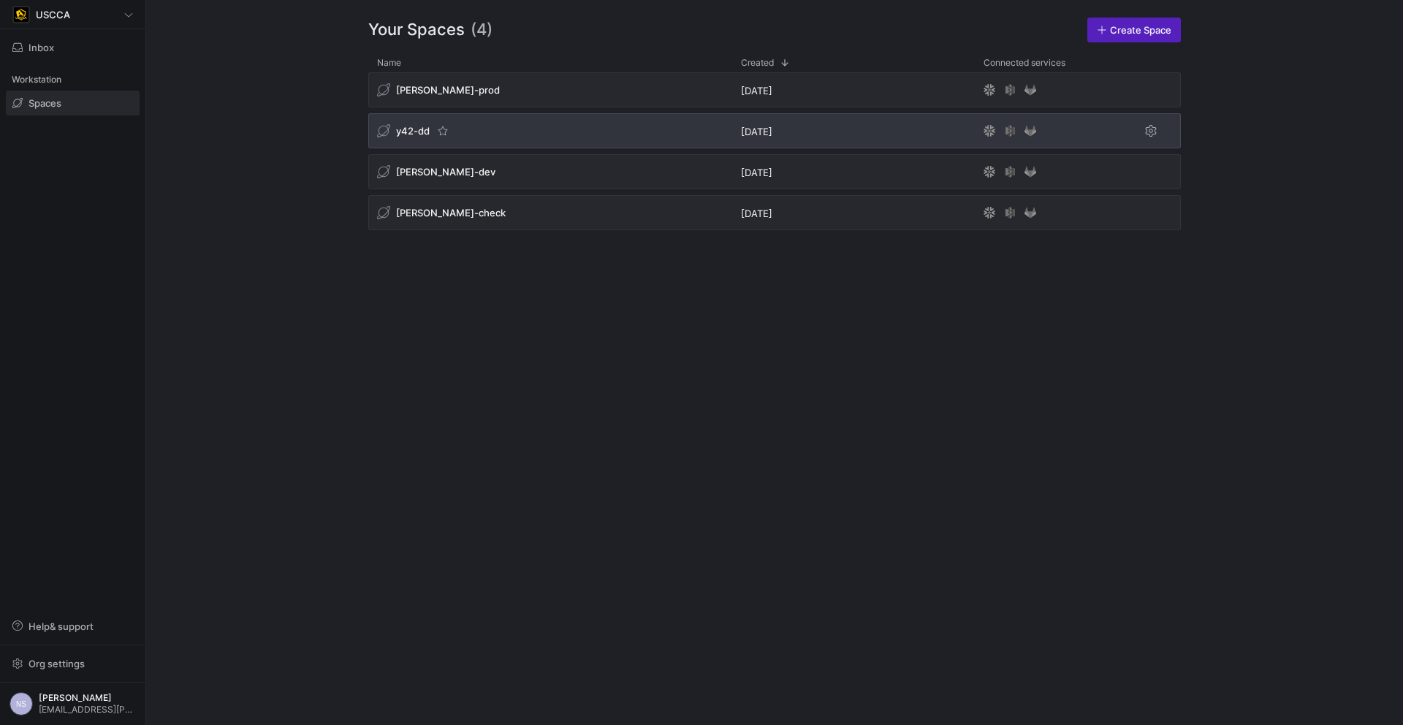
click at [553, 119] on div "y42-dd" at bounding box center [550, 130] width 364 height 35
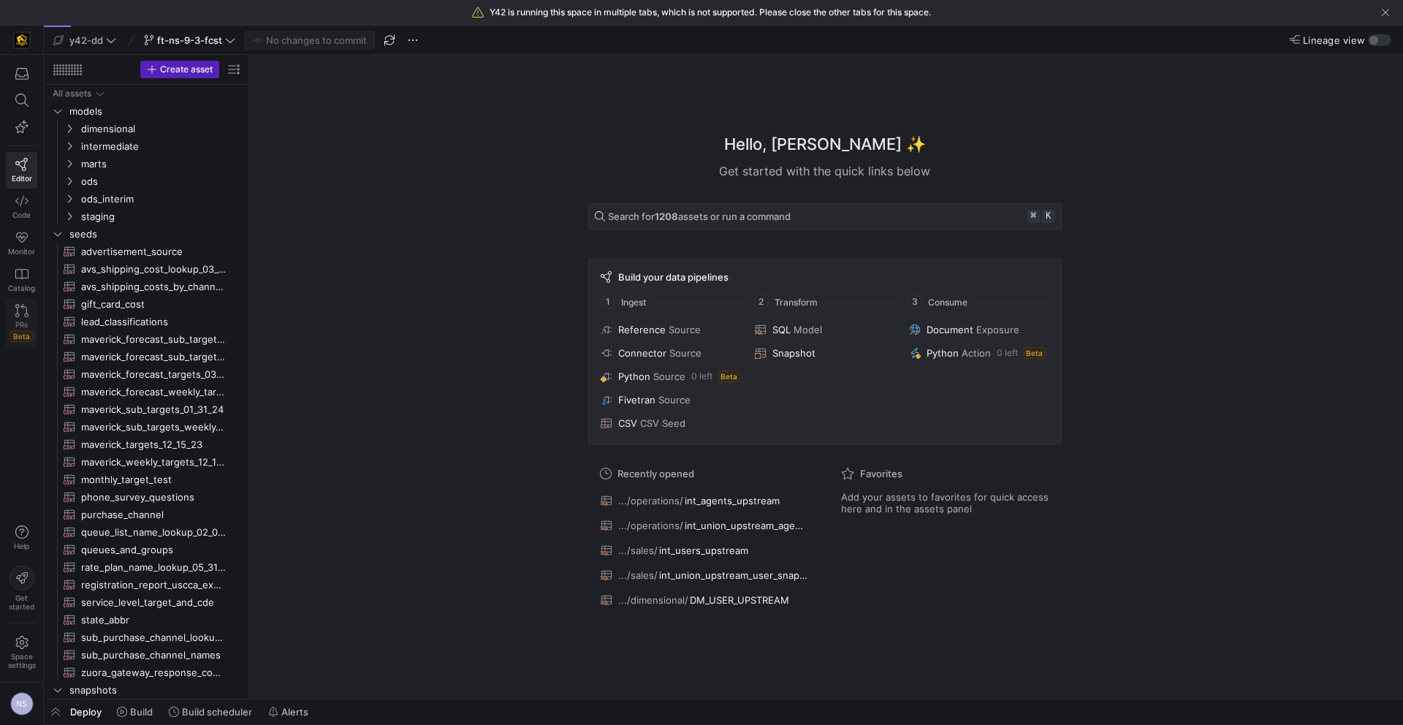
click at [30, 318] on link "PRs Beta" at bounding box center [21, 323] width 31 height 50
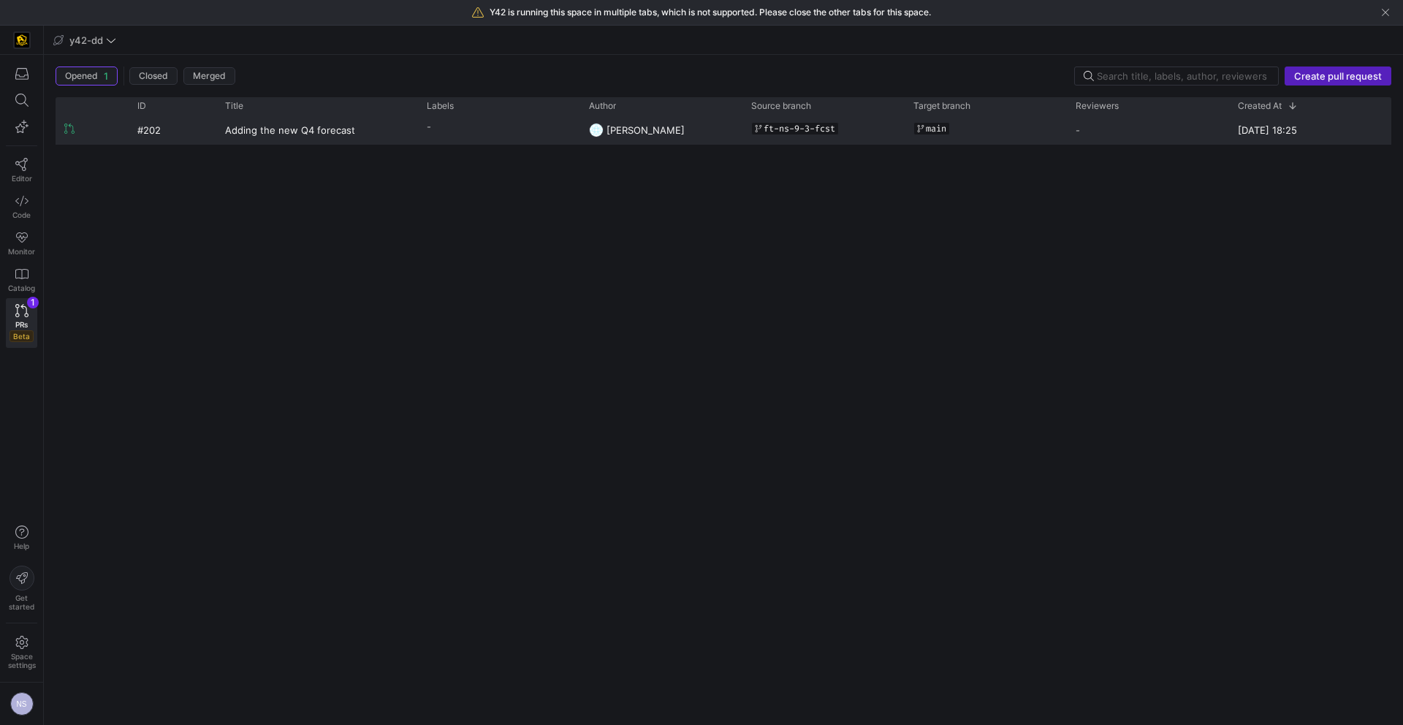
click at [589, 128] on img at bounding box center [596, 130] width 15 height 15
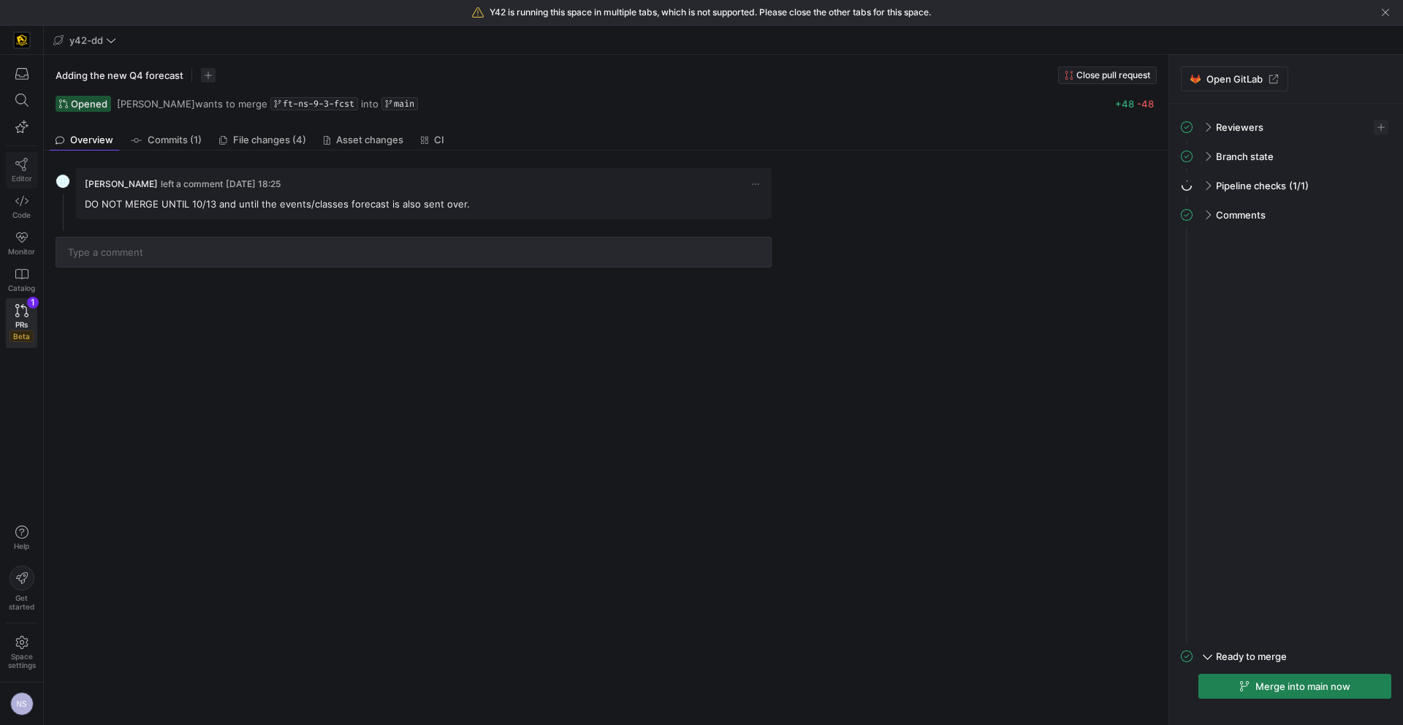
click at [26, 169] on icon at bounding box center [21, 164] width 13 height 13
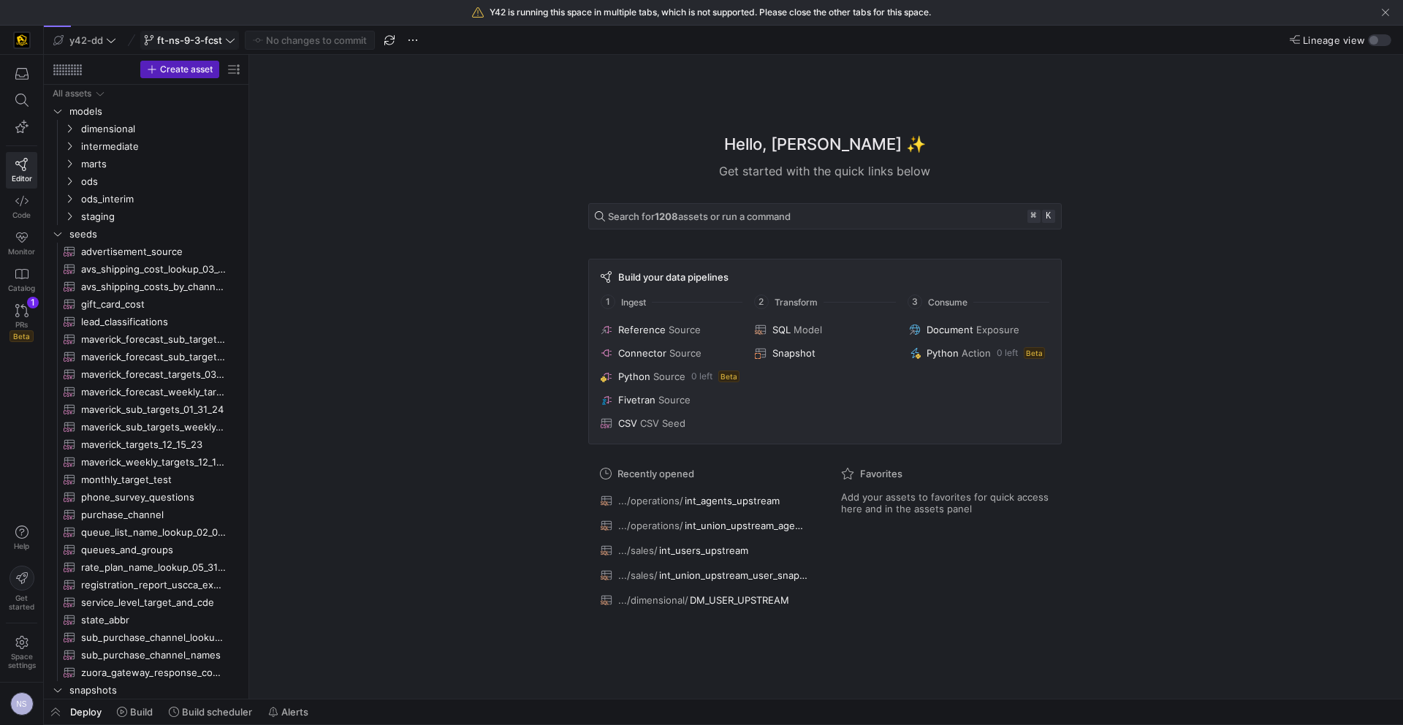
click at [195, 47] on span at bounding box center [189, 40] width 97 height 18
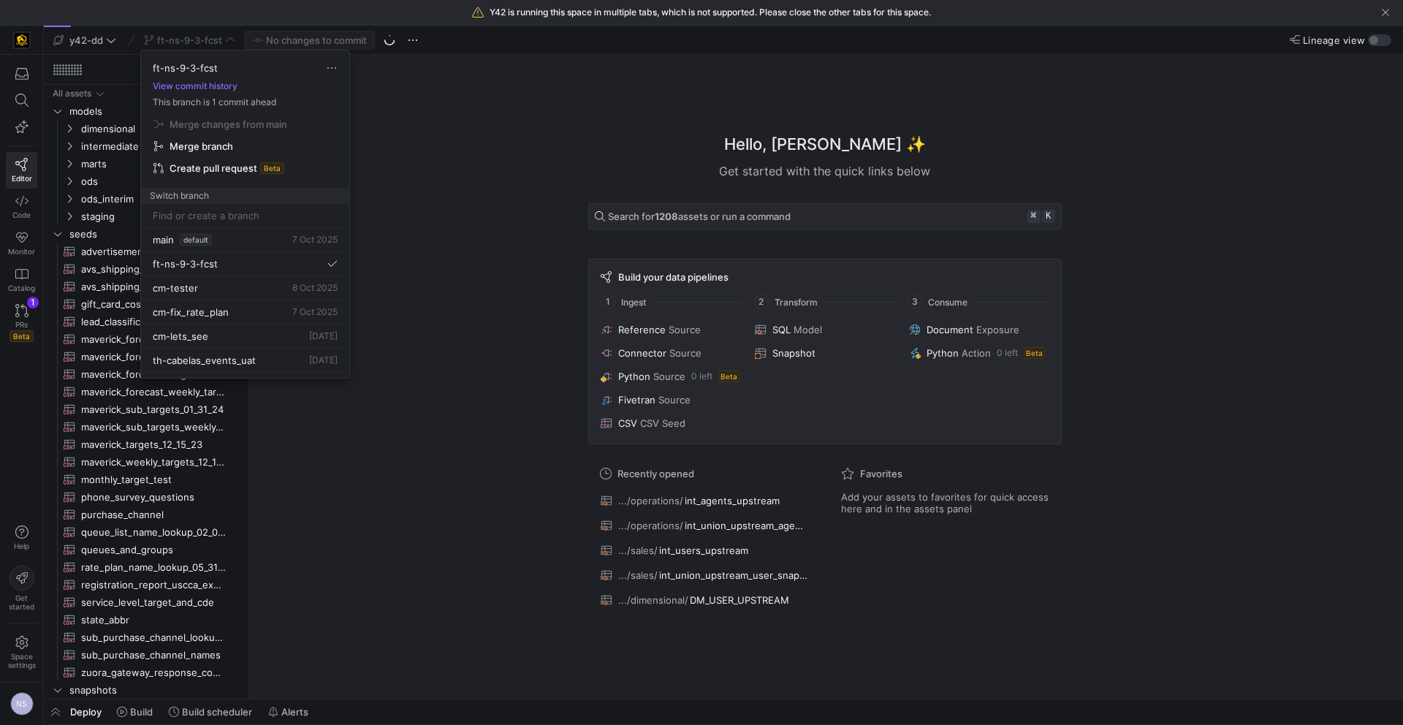
click at [431, 128] on div at bounding box center [701, 362] width 1403 height 725
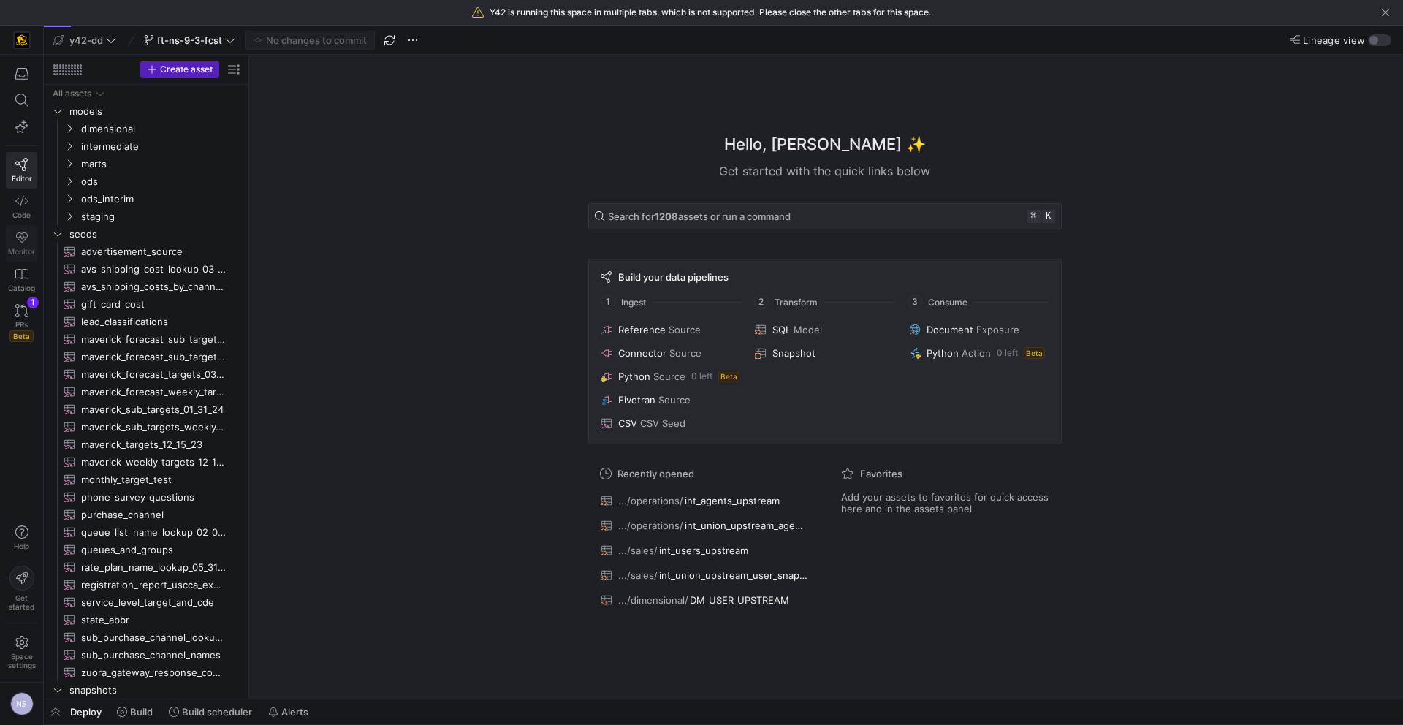
click at [12, 238] on link "Monitor" at bounding box center [21, 243] width 31 height 37
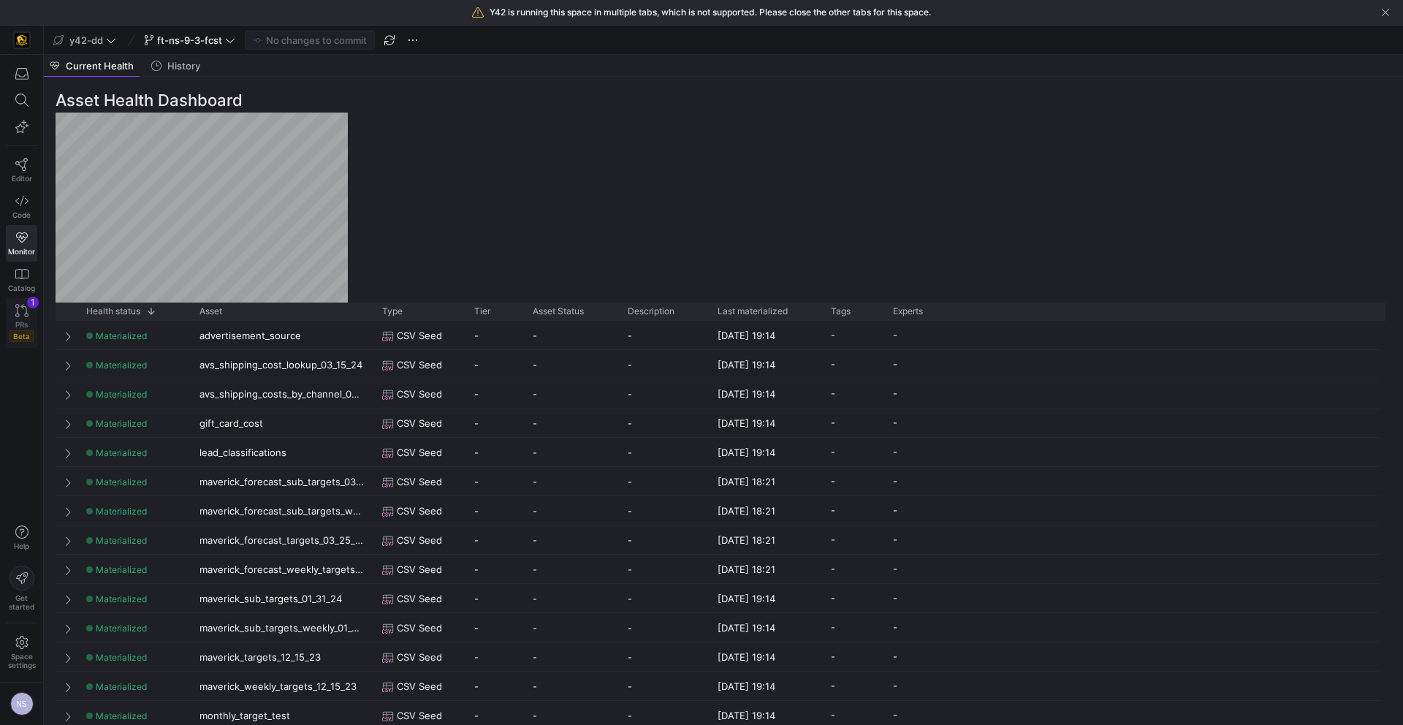
click at [16, 323] on span "PRs" at bounding box center [21, 324] width 12 height 9
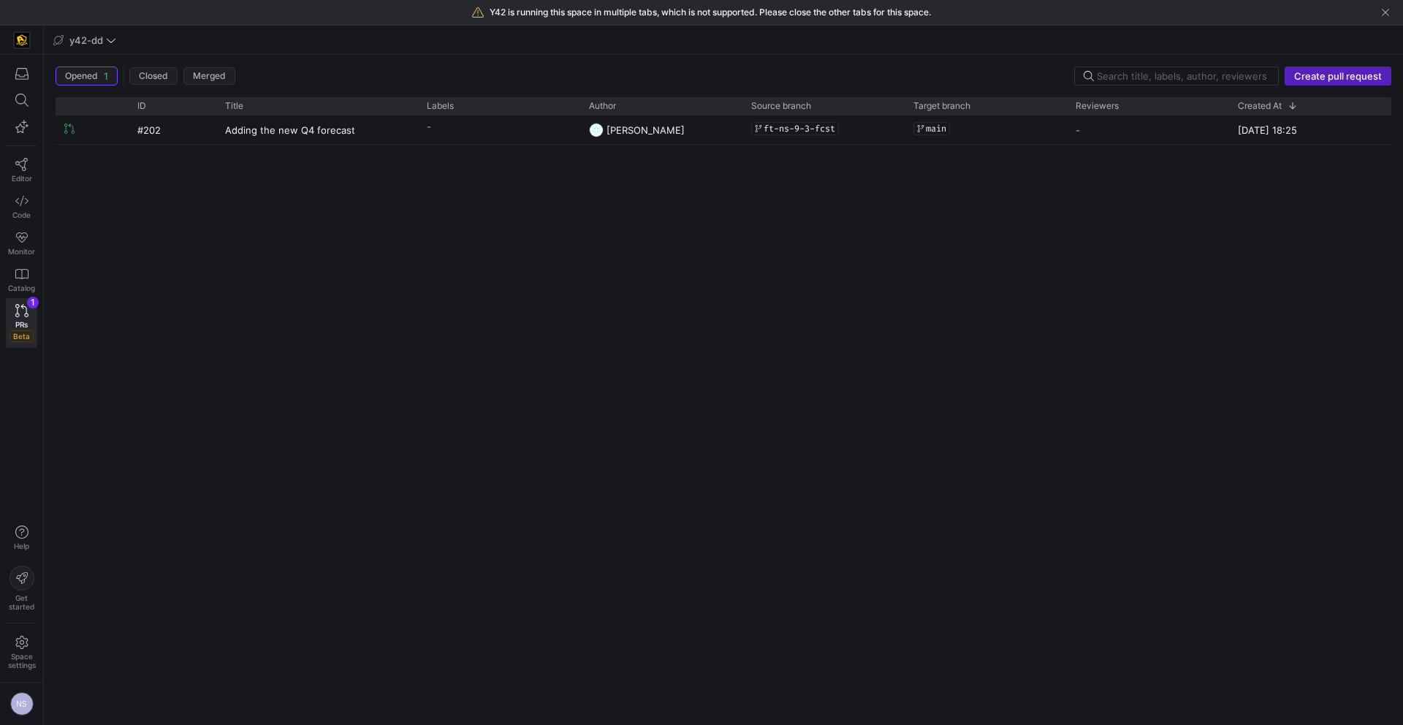
click at [687, 152] on div "#202 Adding the new Q4 forecast - Noah Streveler ft-ns-9-3-fcst main - 8 Oct 20…" at bounding box center [724, 414] width 1336 height 598
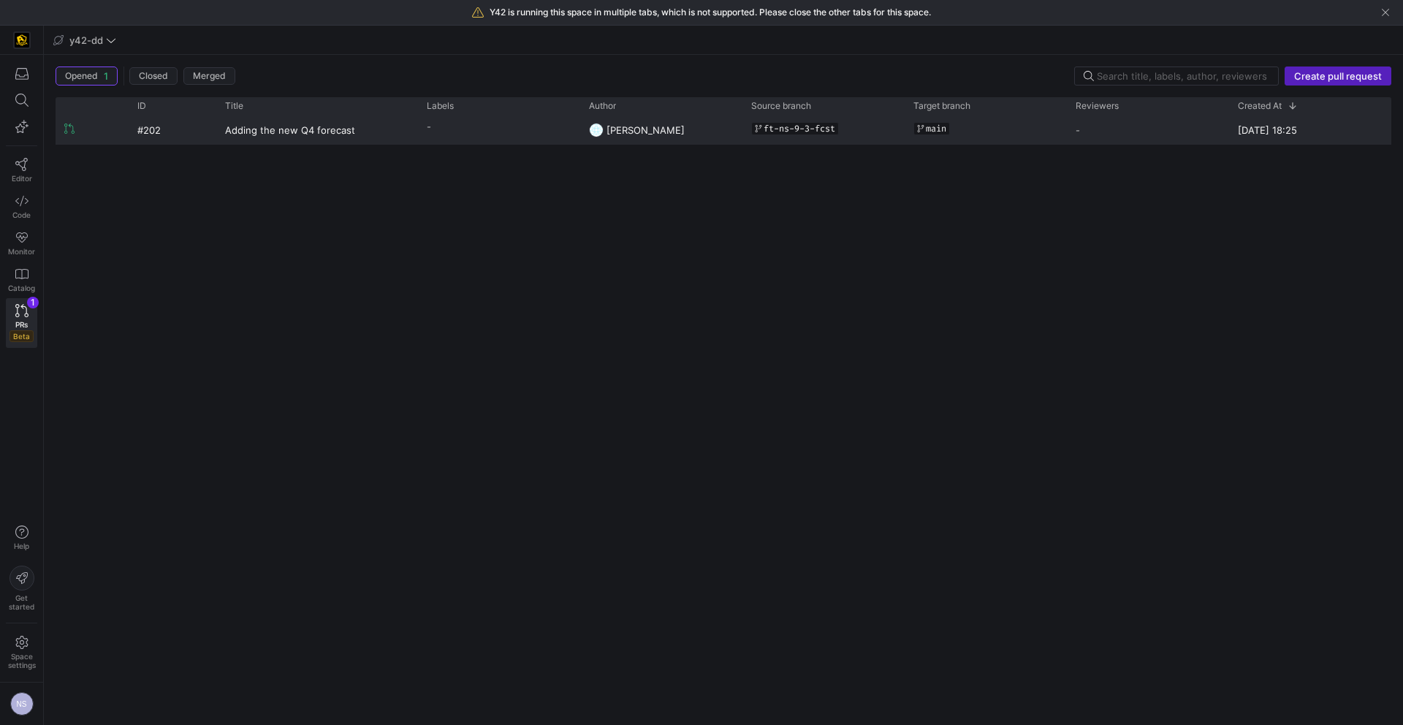
click at [688, 142] on y42-pull-request-list-view-author-cell-renderer "[PERSON_NAME]" at bounding box center [661, 130] width 145 height 28
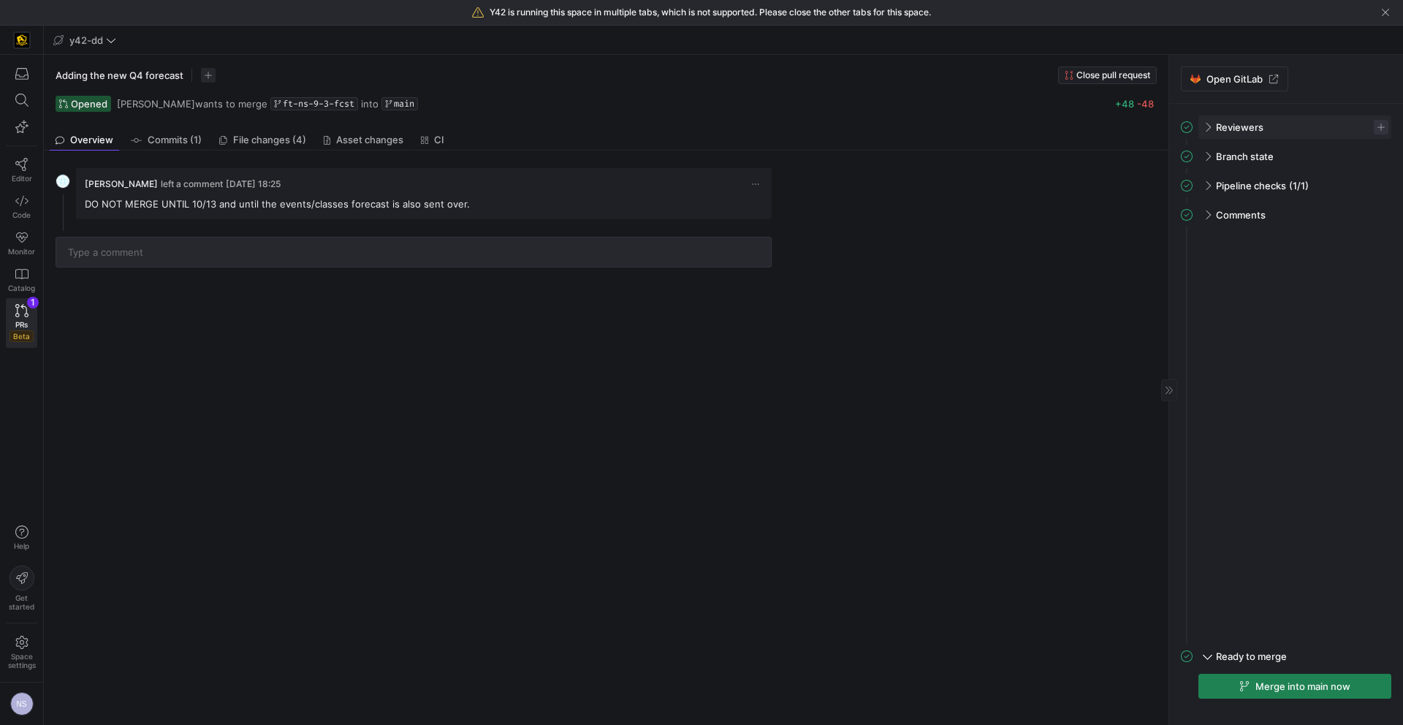
click at [1377, 127] on span "button" at bounding box center [1381, 127] width 15 height 15
drag, startPoint x: 1286, startPoint y: 262, endPoint x: 1258, endPoint y: 256, distance: 29.1
click at [1278, 257] on button "CM Caden Miller" at bounding box center [1307, 253] width 162 height 23
click at [727, 318] on div at bounding box center [701, 362] width 1403 height 725
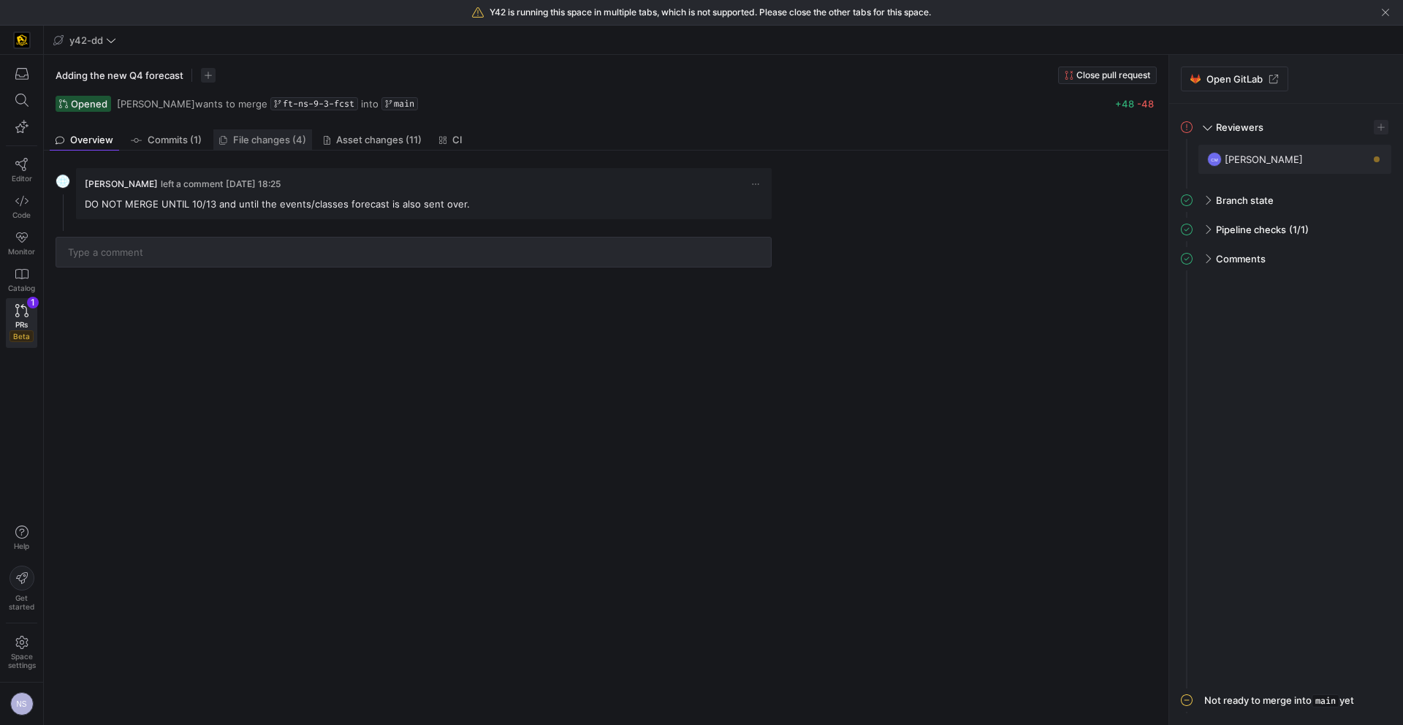
click at [292, 139] on span "File changes (4)" at bounding box center [269, 140] width 73 height 10
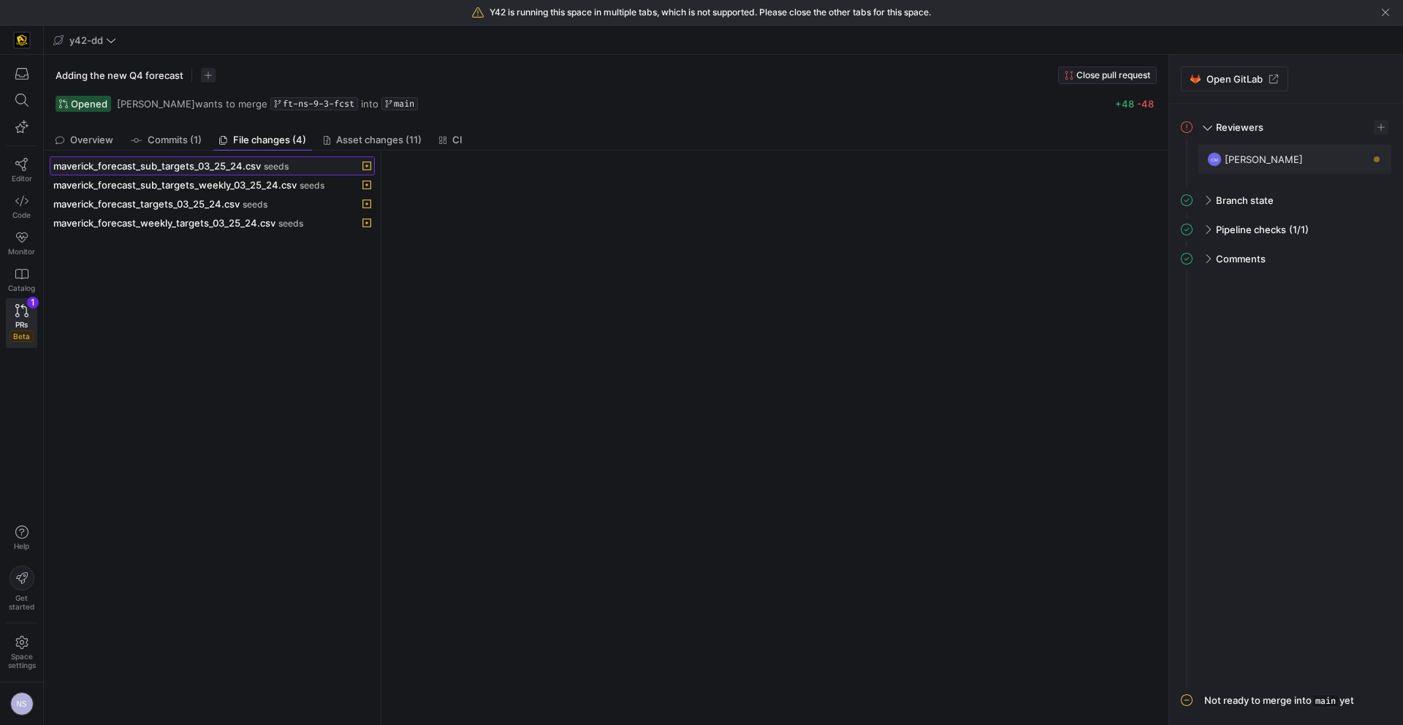
click at [286, 162] on span "seeds" at bounding box center [276, 167] width 25 height 10
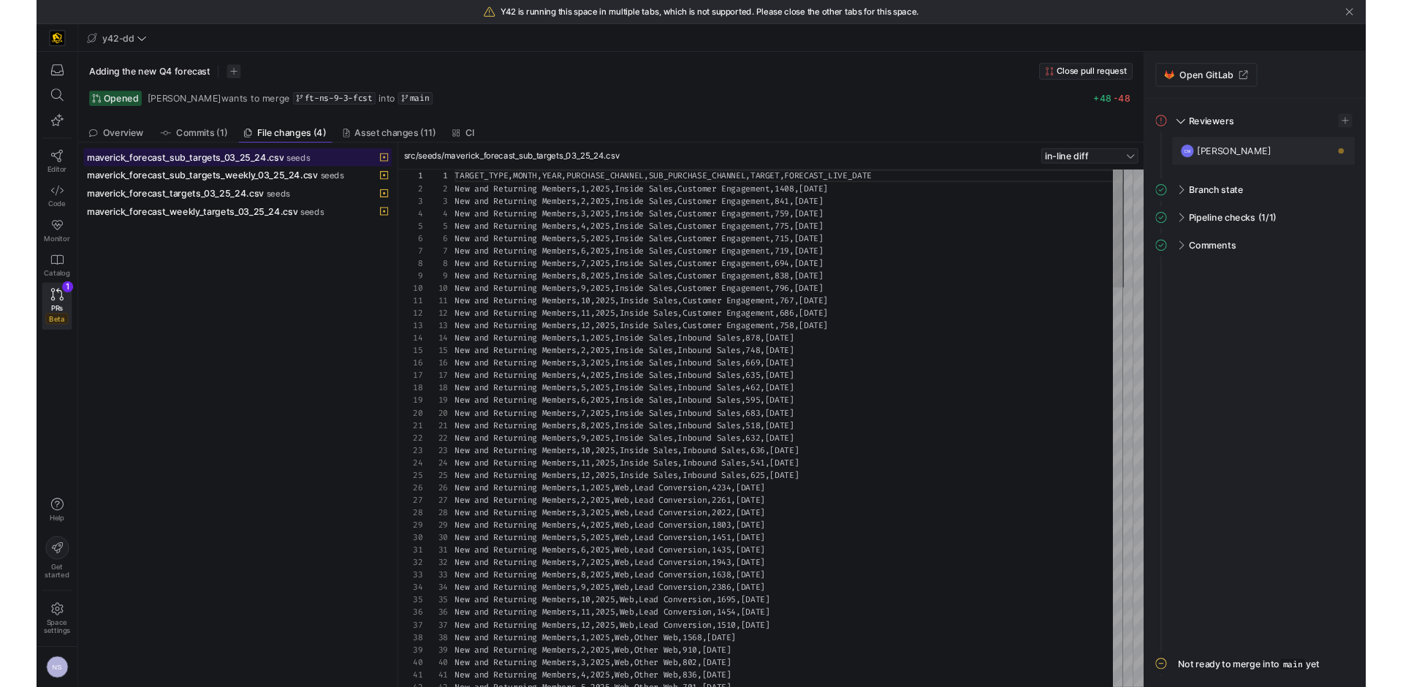
scroll to position [79, 0]
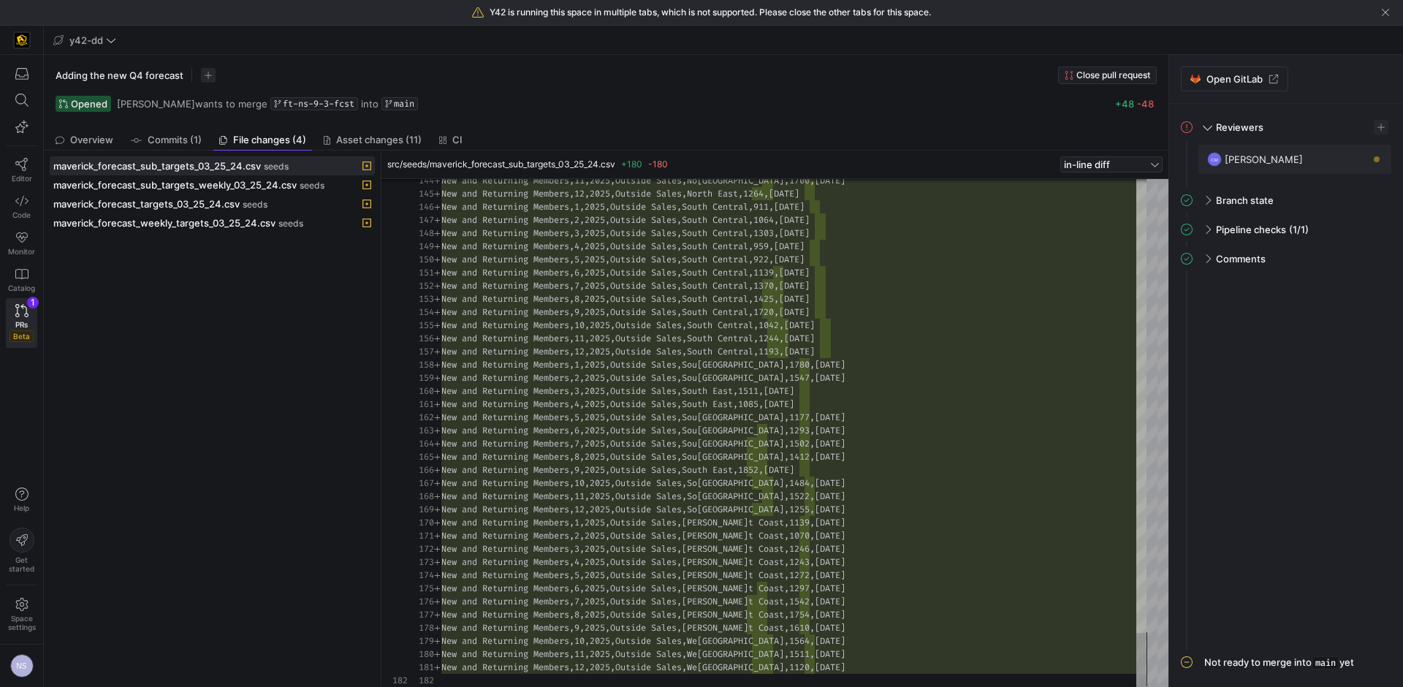
type textarea "New and Returning Members,12,2025,Outside Sales,West Coast,1120,2025-10-01"
drag, startPoint x: 817, startPoint y: 664, endPoint x: 806, endPoint y: 664, distance: 11.0
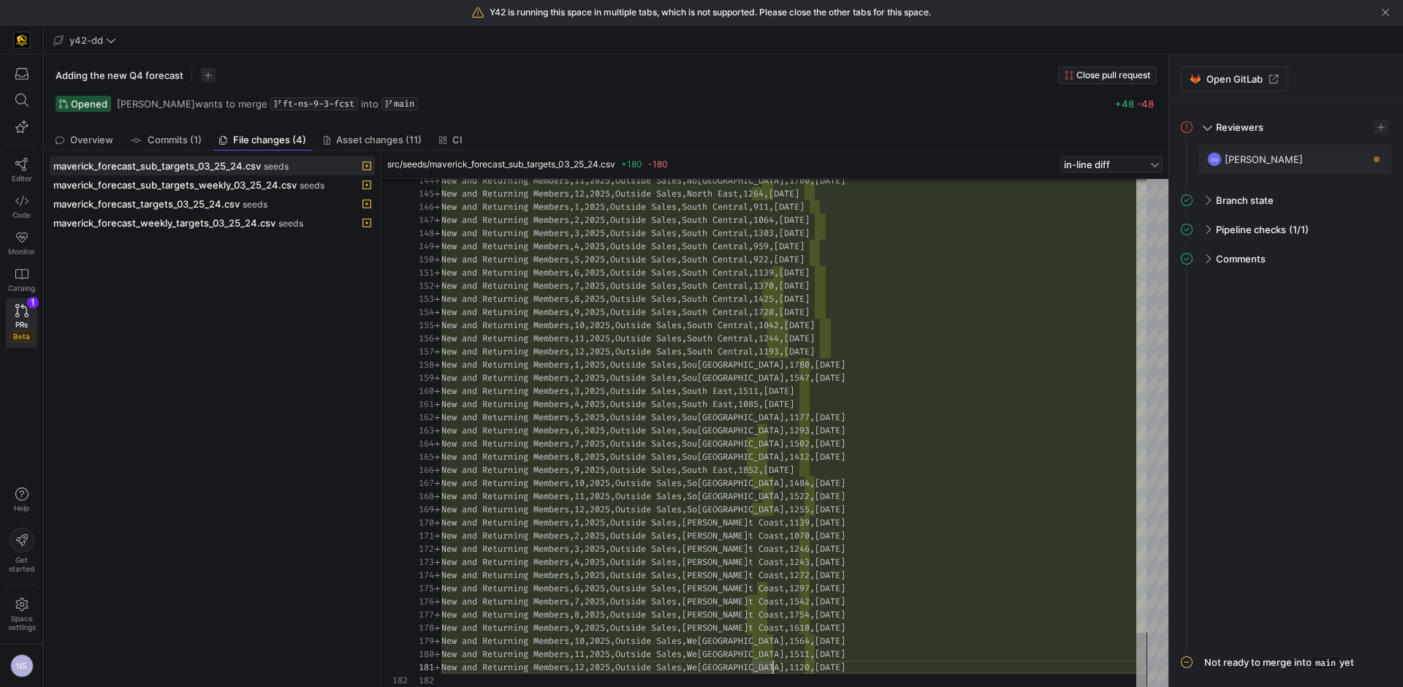
scroll to position [0, 300]
drag, startPoint x: 772, startPoint y: 664, endPoint x: 739, endPoint y: 663, distance: 32.9
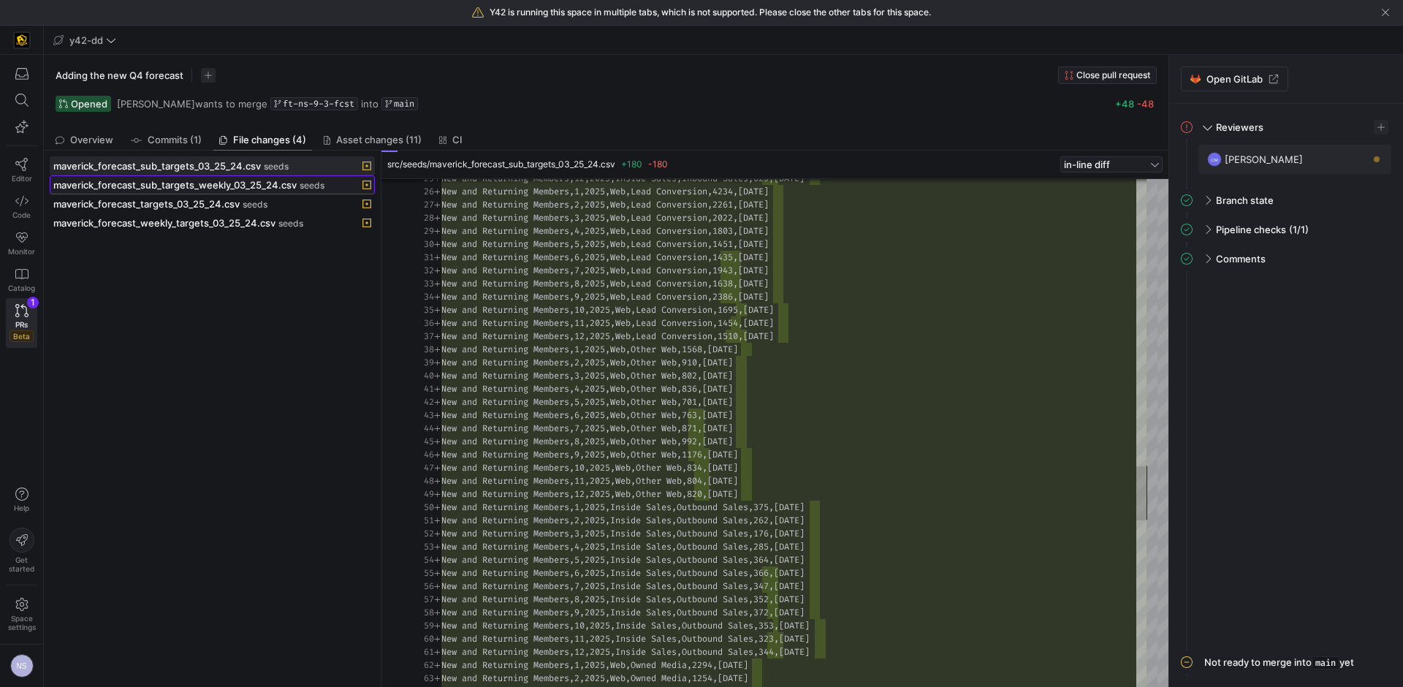
click at [208, 181] on span "maverick_forecast_sub_targets_weekly_03_25_24.csv" at bounding box center [174, 185] width 243 height 12
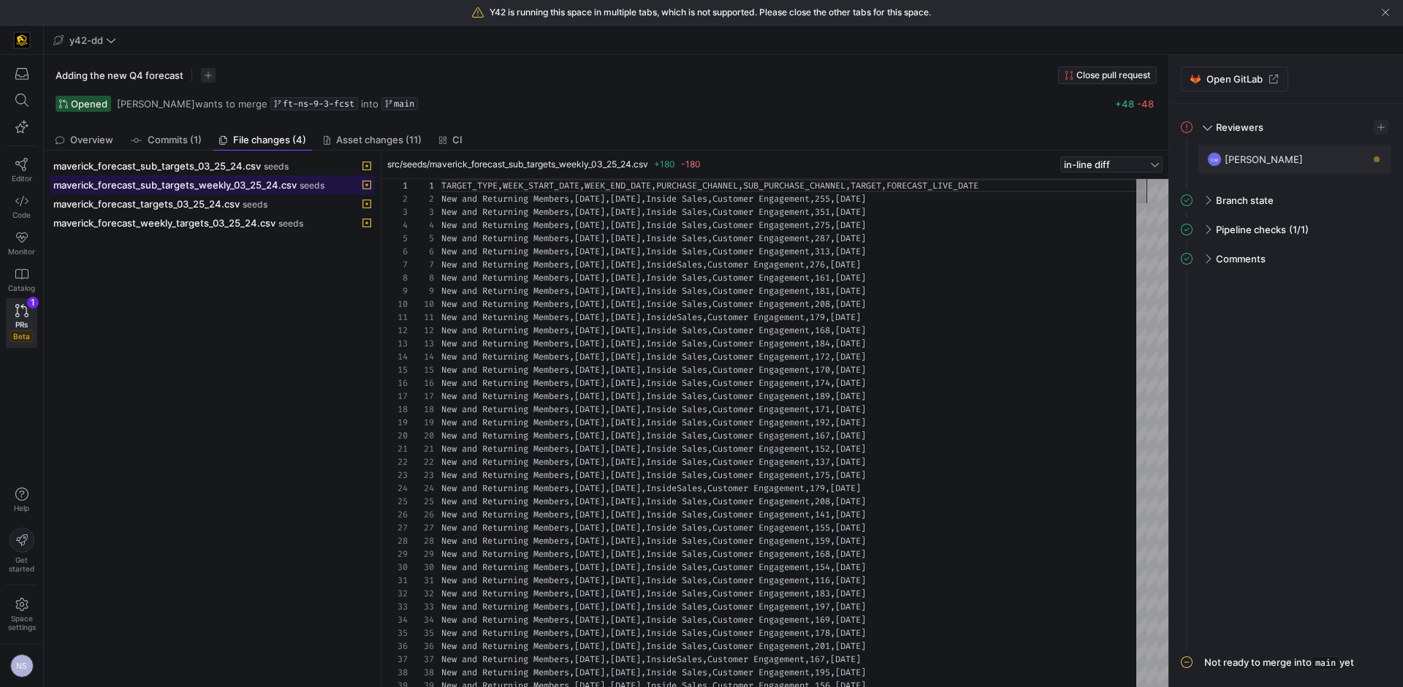
scroll to position [66, 0]
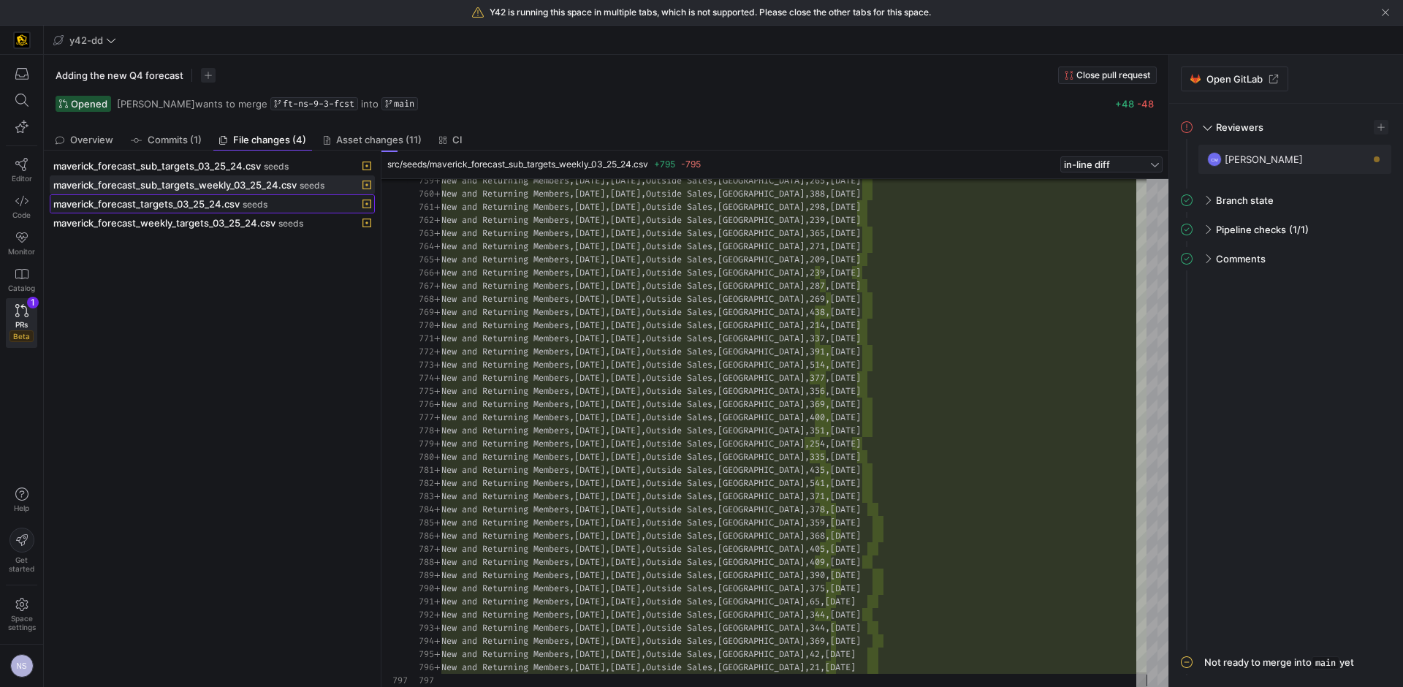
click at [287, 208] on div "maverick_forecast_targets_03_25_24.csv seeds" at bounding box center [196, 204] width 286 height 12
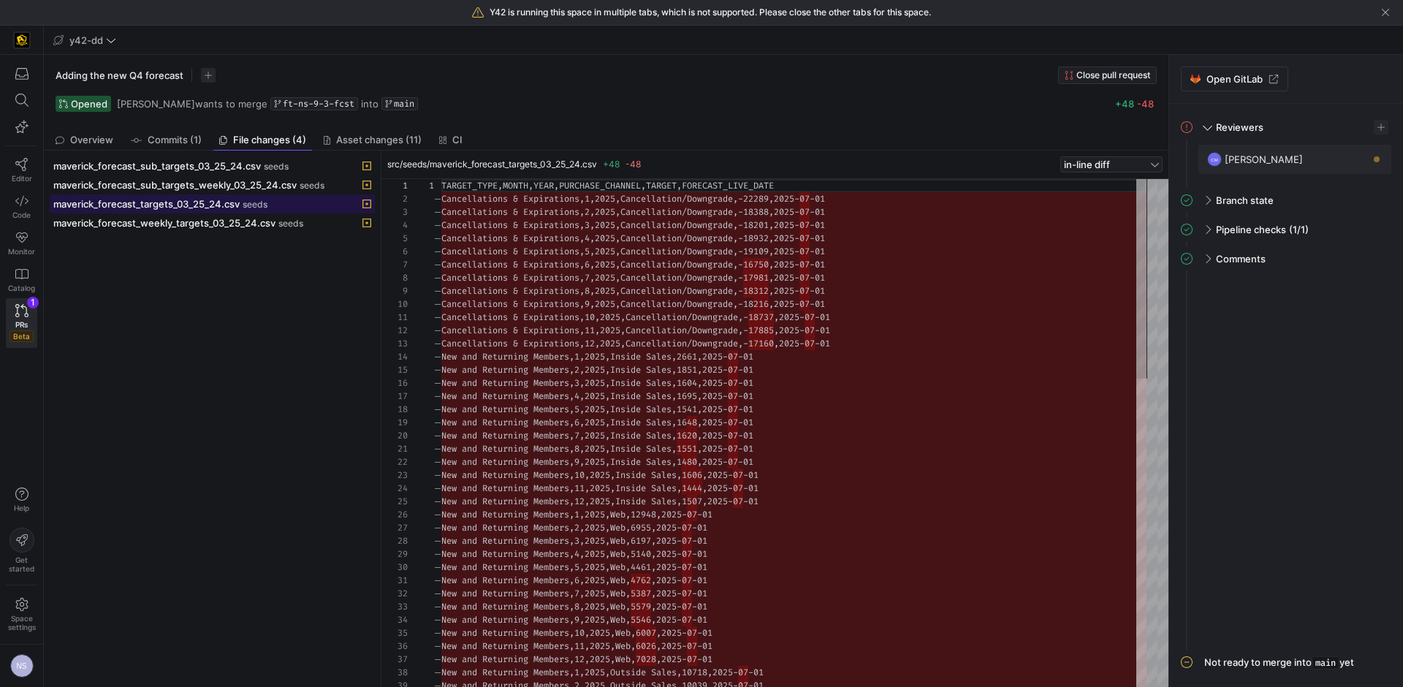
scroll to position [79, 0]
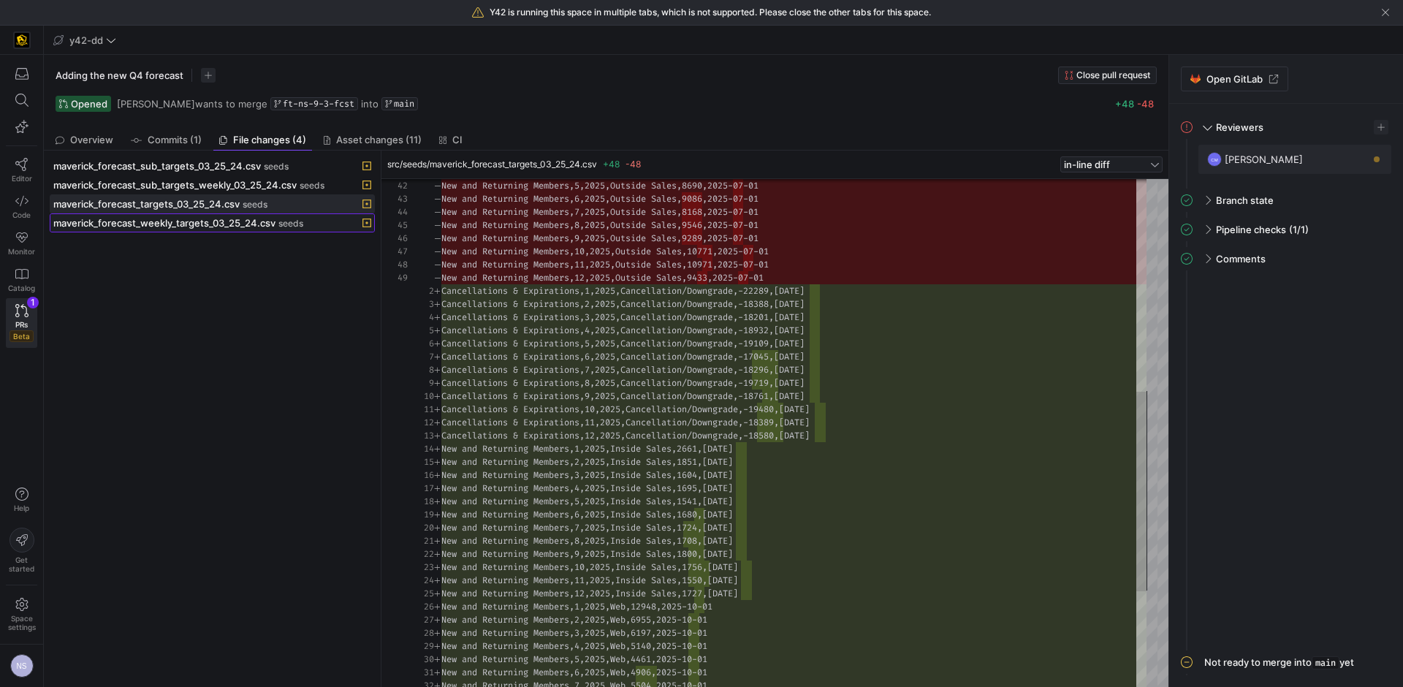
click at [287, 224] on span "seeds" at bounding box center [290, 224] width 25 height 10
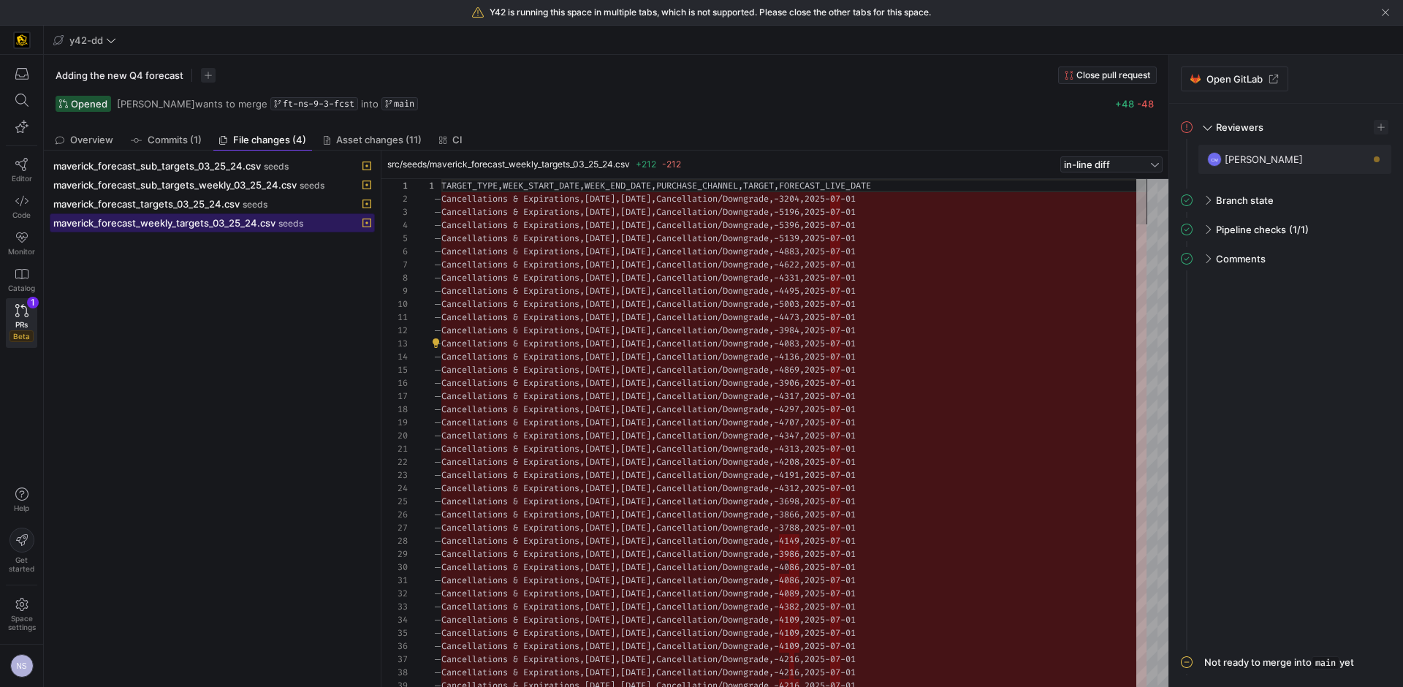
scroll to position [66, 0]
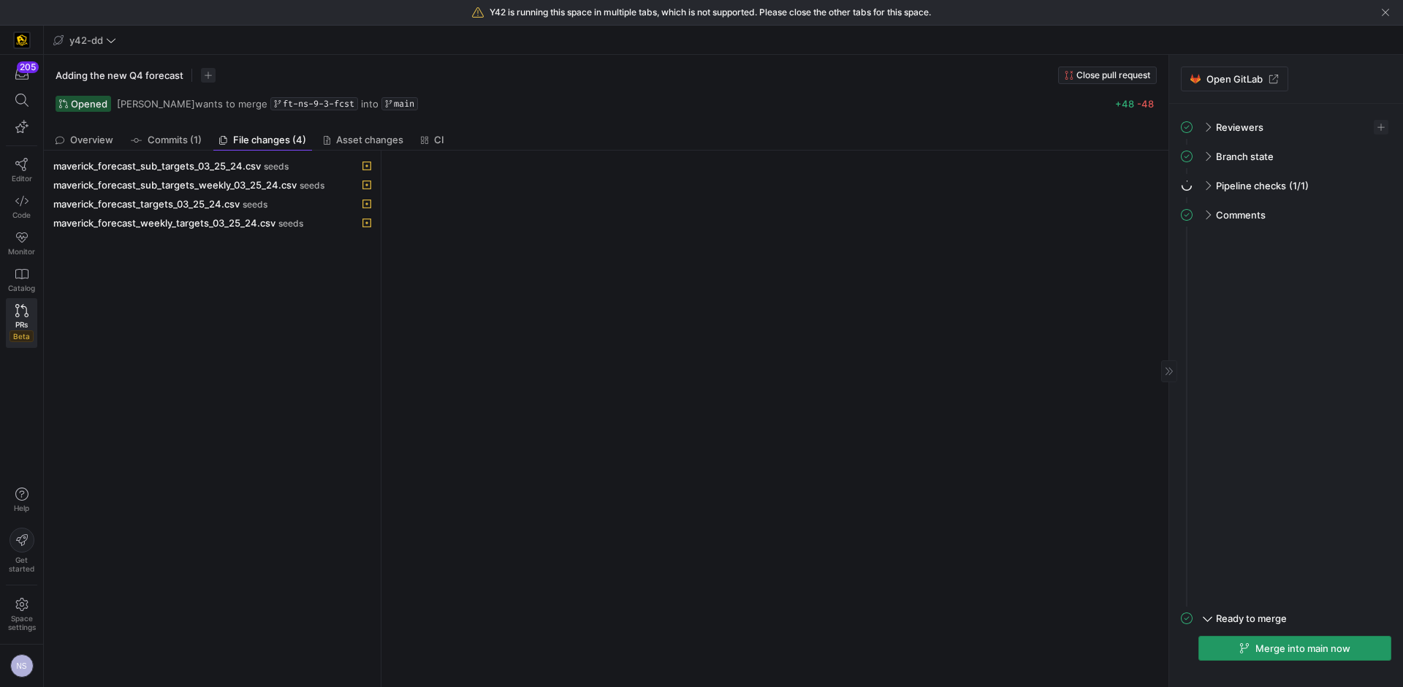
click at [1303, 654] on span "button" at bounding box center [1295, 648] width 192 height 23
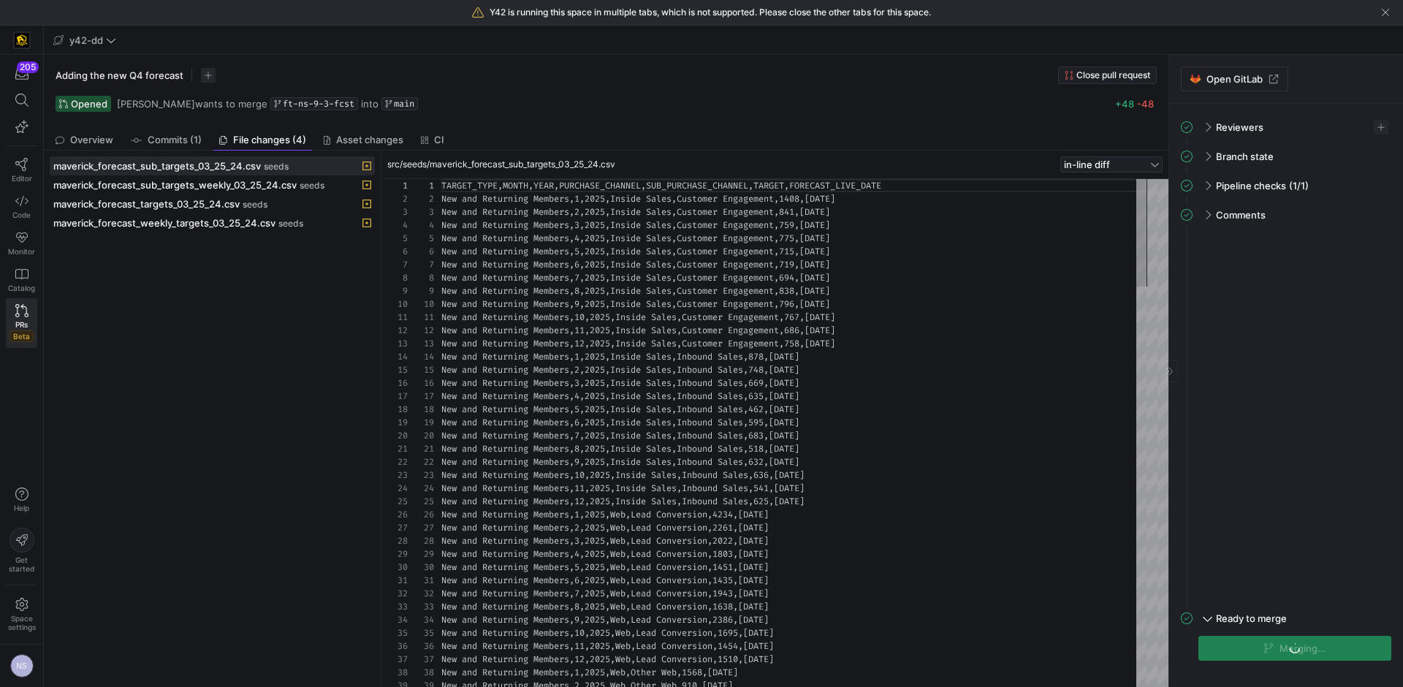
scroll to position [79, 0]
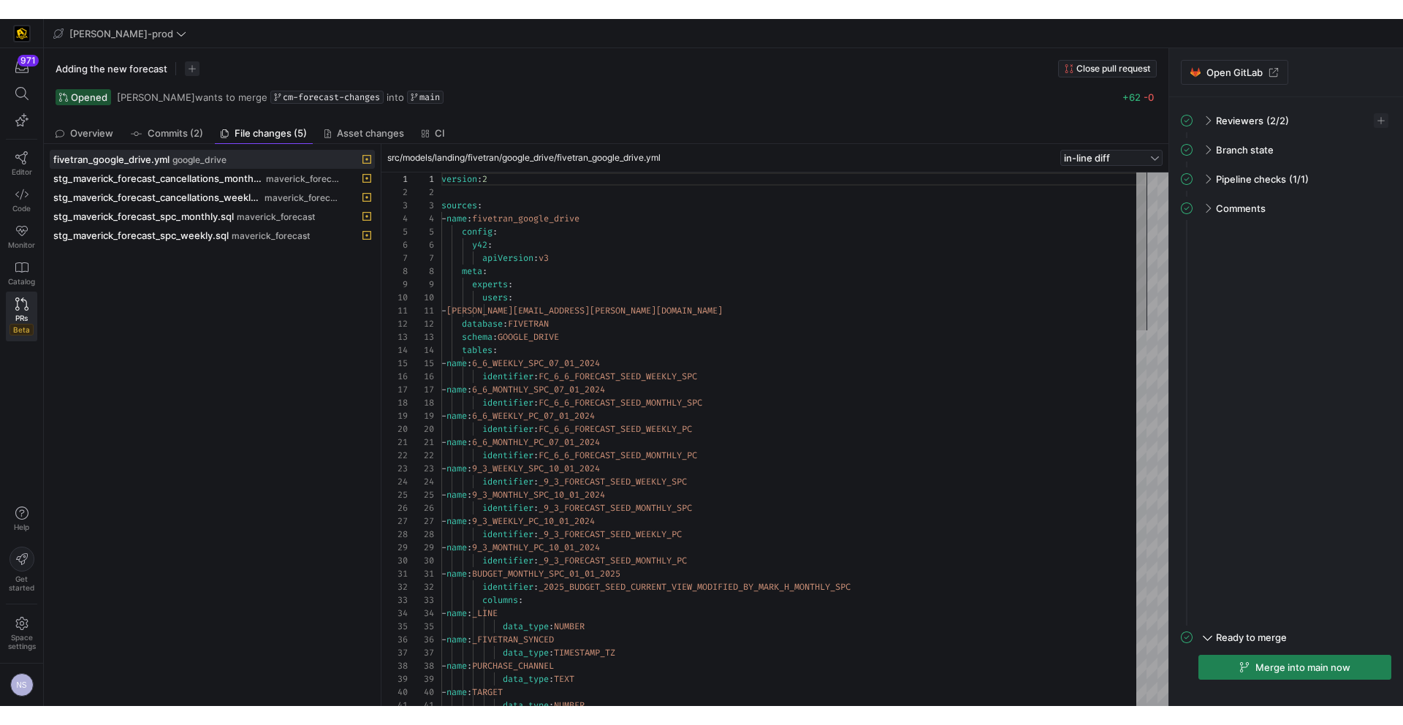
scroll to position [132, 0]
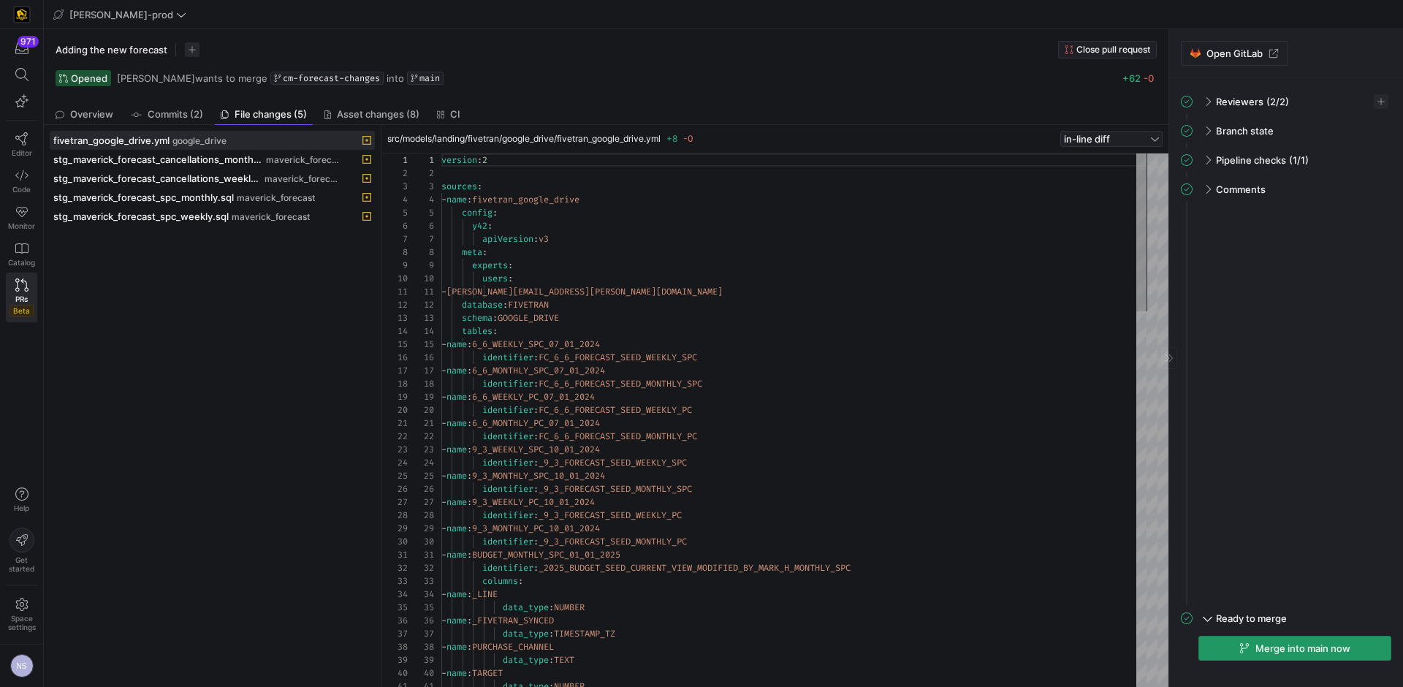
click at [1240, 644] on icon "button" at bounding box center [1245, 648] width 10 height 10
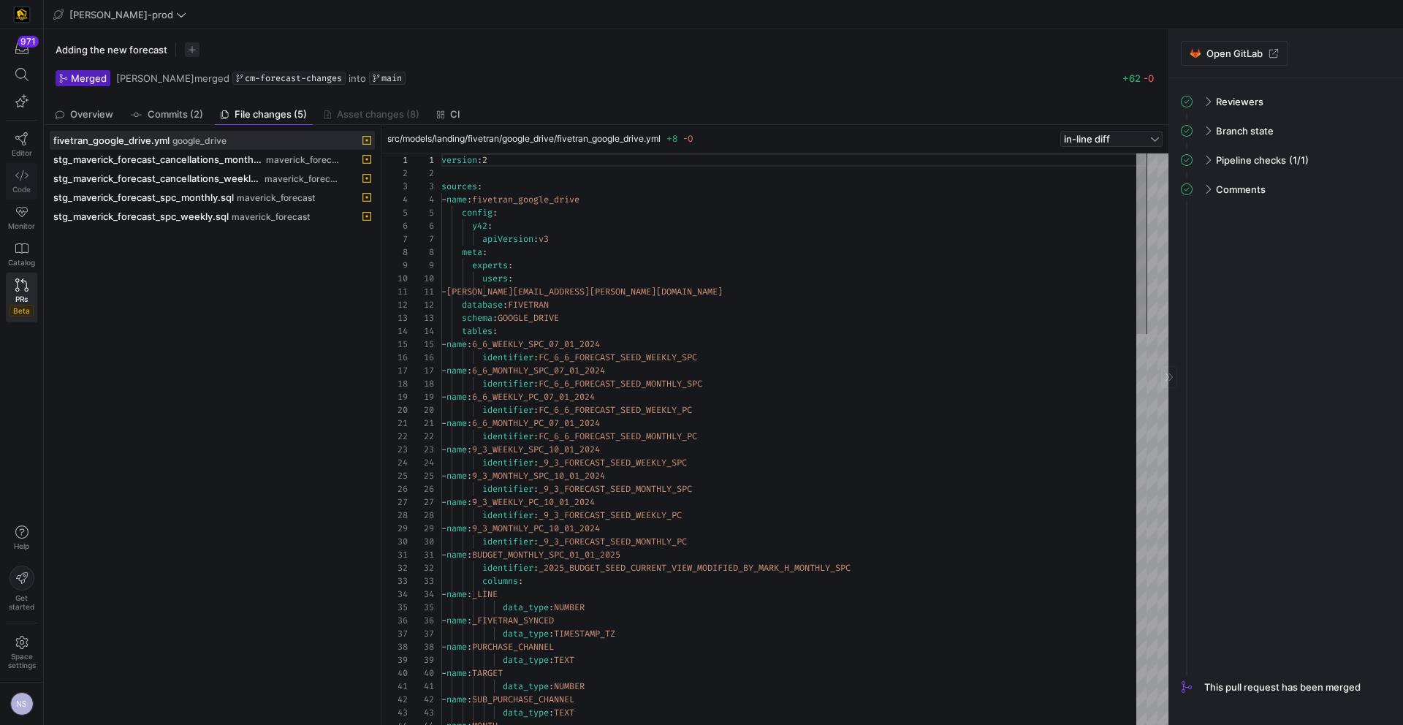
click at [26, 175] on icon at bounding box center [21, 175] width 13 height 13
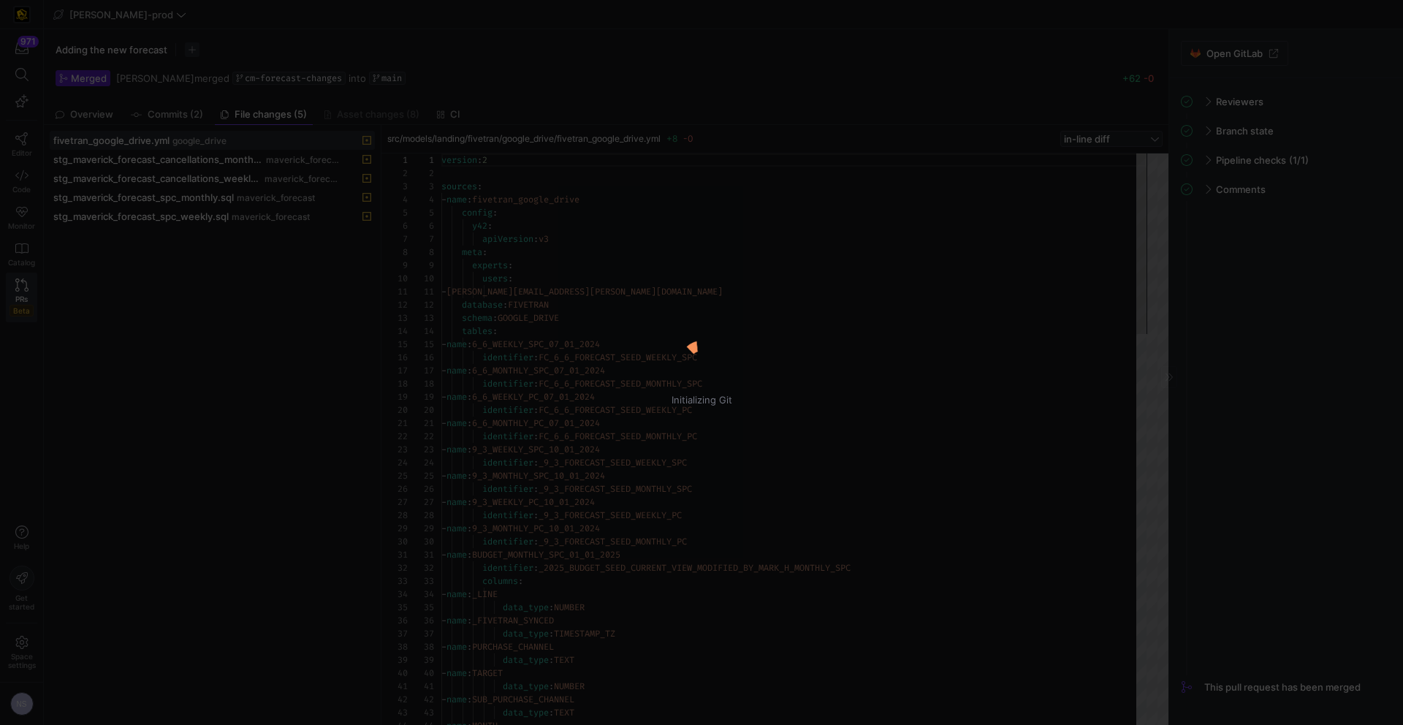
scroll to position [132, 0]
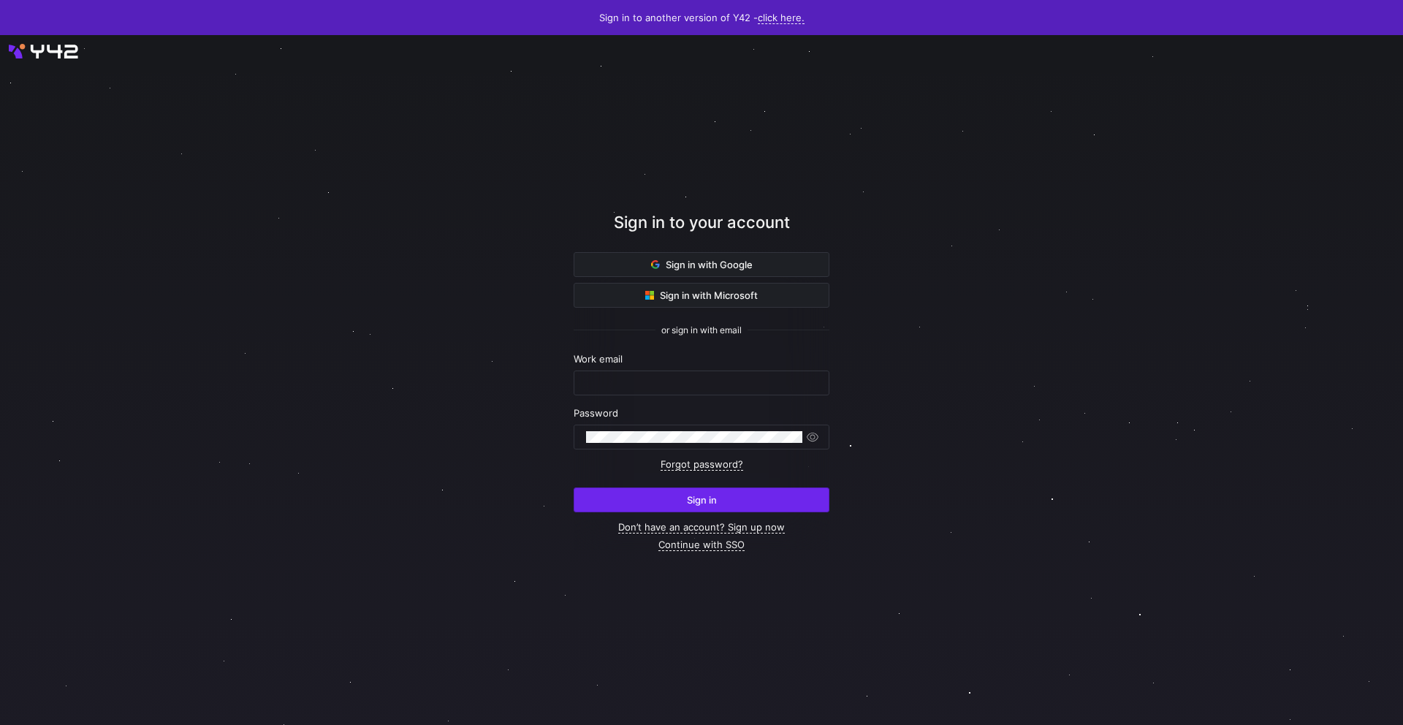
type input "[EMAIL_ADDRESS][PERSON_NAME][DOMAIN_NAME]"
click at [769, 505] on span "submit" at bounding box center [702, 499] width 254 height 23
type input "[EMAIL_ADDRESS][PERSON_NAME][DOMAIN_NAME]"
click at [622, 501] on span "submit" at bounding box center [702, 499] width 254 height 23
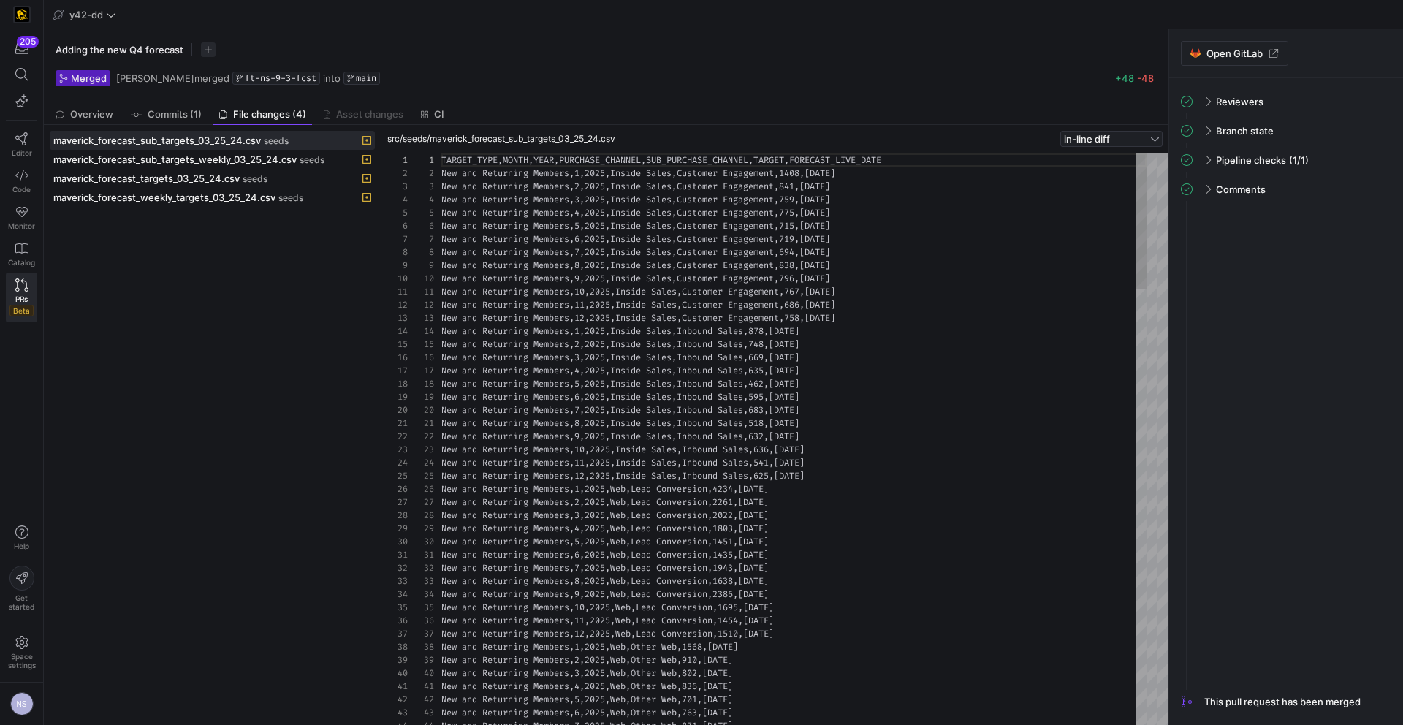
scroll to position [79, 0]
click at [19, 180] on icon at bounding box center [21, 175] width 13 height 13
